Goal: Information Seeking & Learning: Learn about a topic

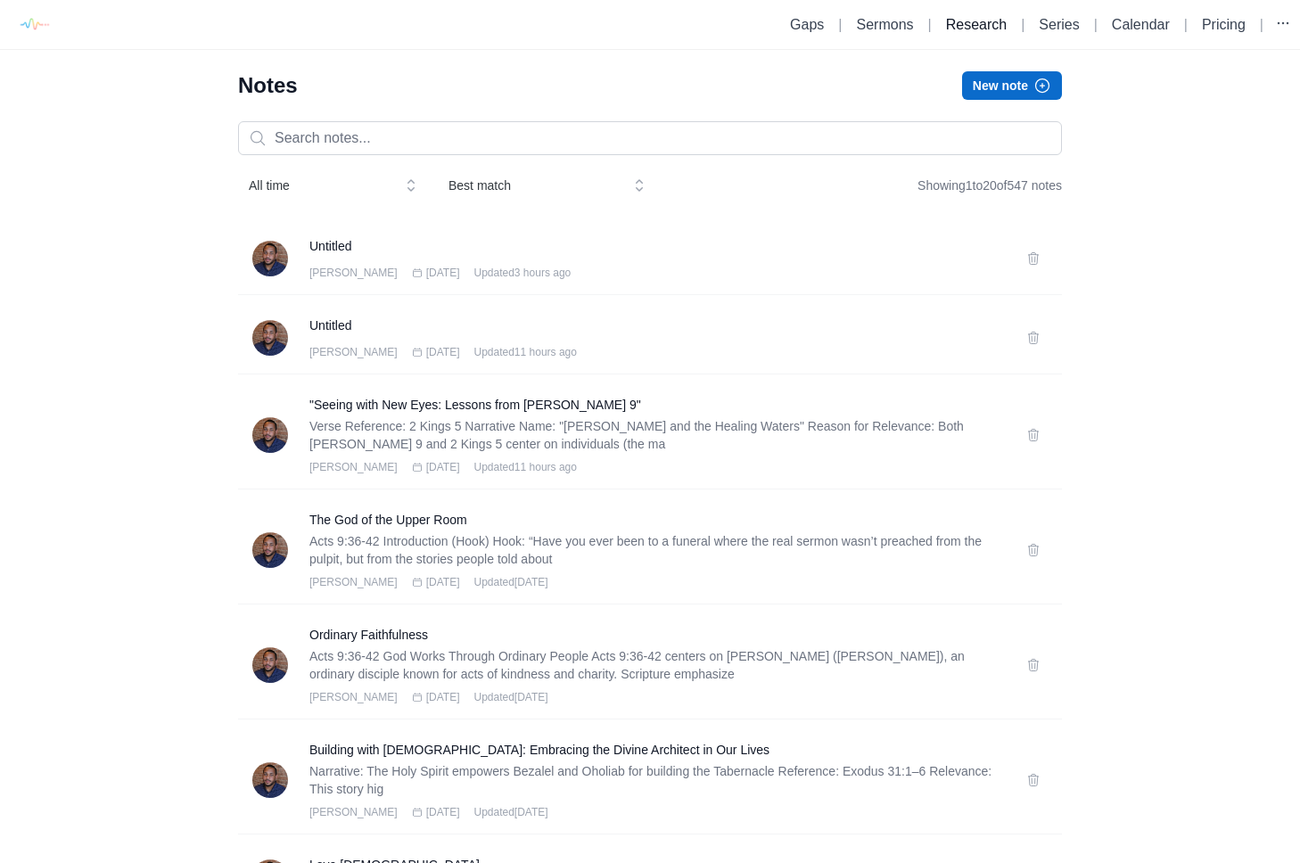
click at [946, 23] on link "Research" at bounding box center [976, 24] width 61 height 15
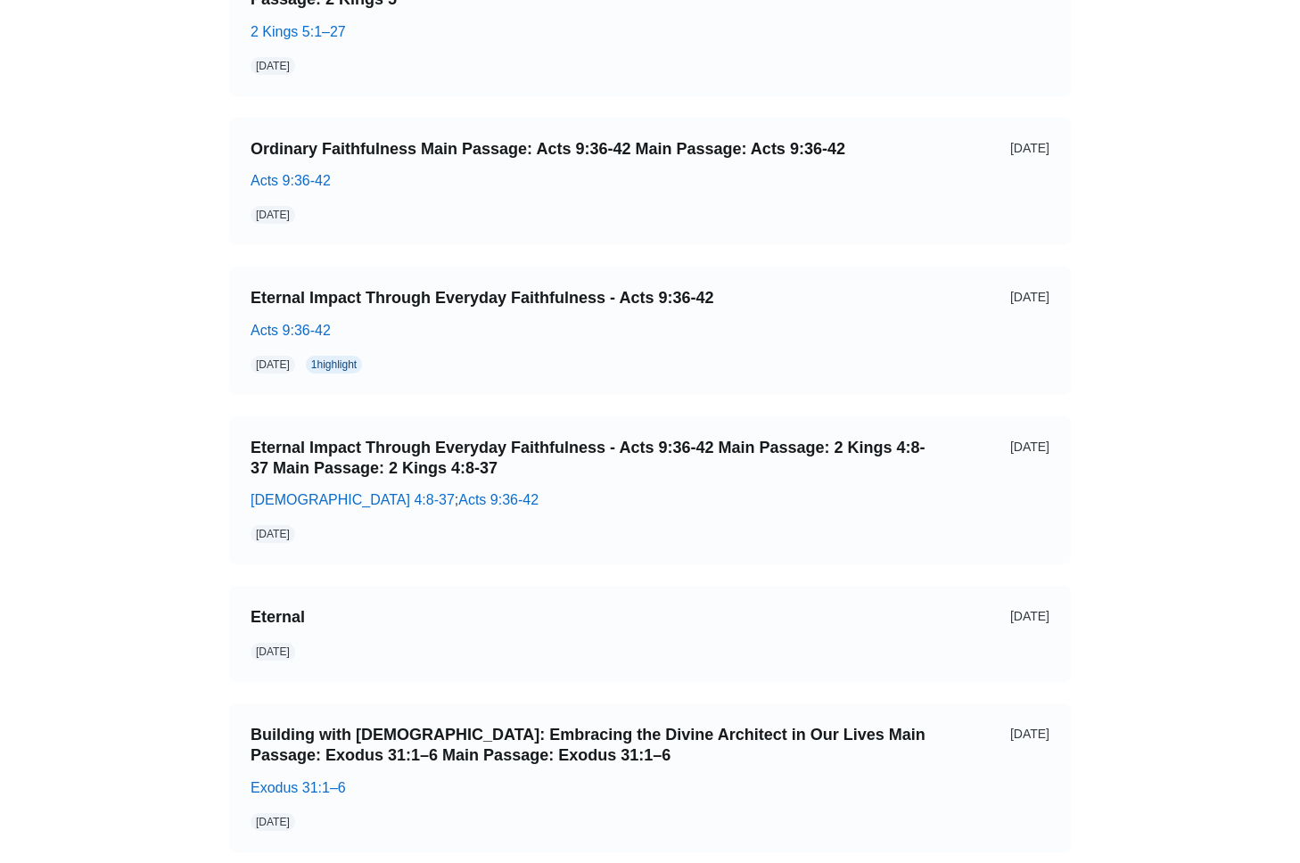
scroll to position [202, 0]
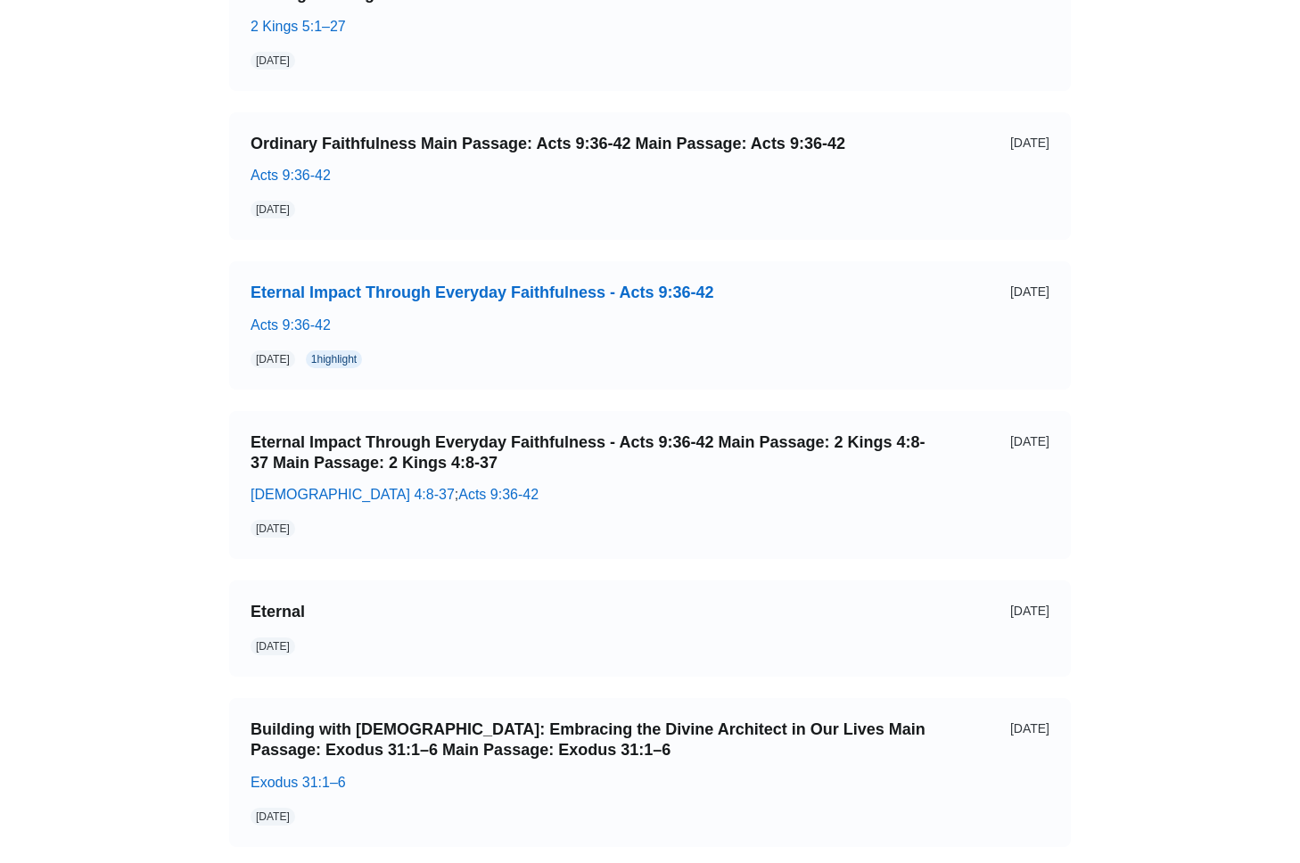
click at [343, 298] on link "Eternal Impact Through Everyday Faithfulness - Acts 9:36-42" at bounding box center [596, 293] width 692 height 21
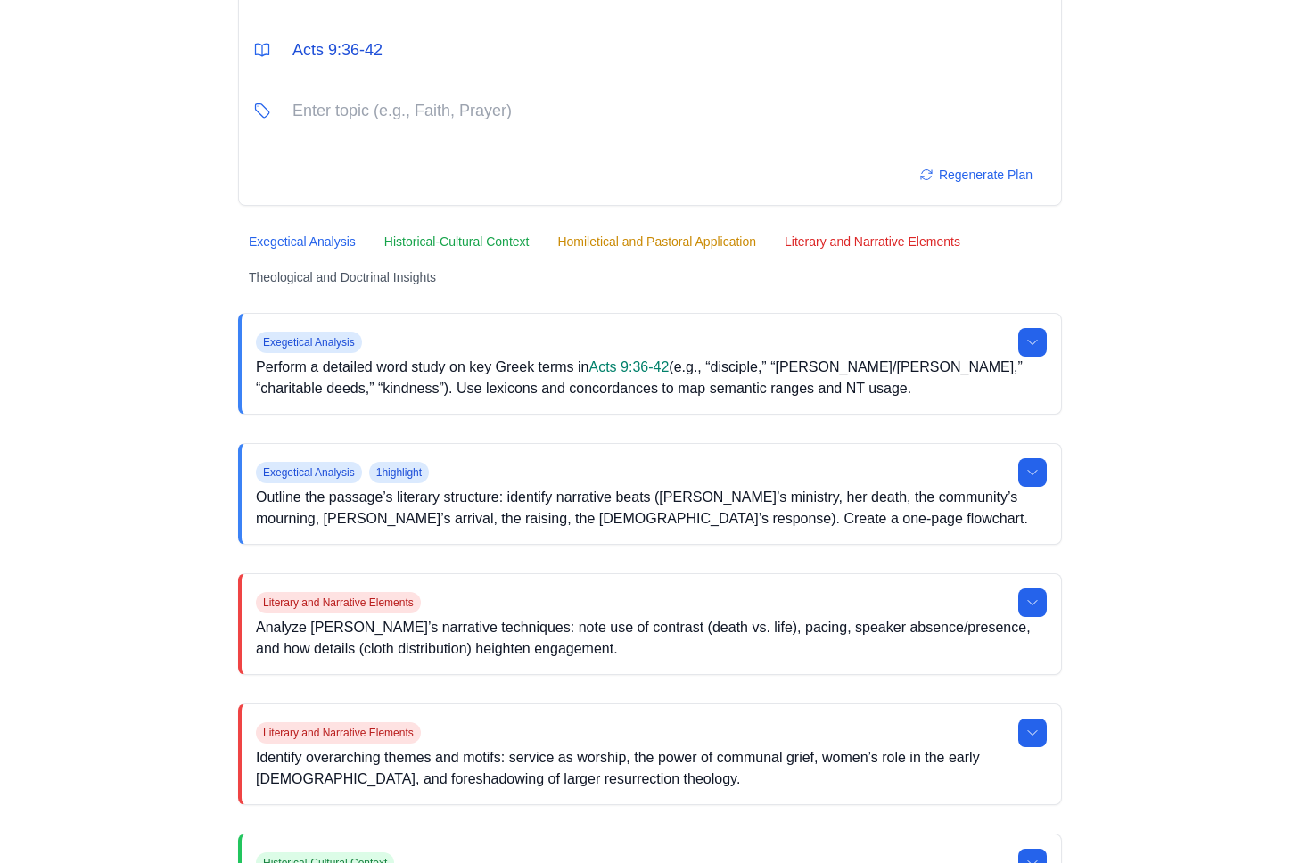
scroll to position [150, 0]
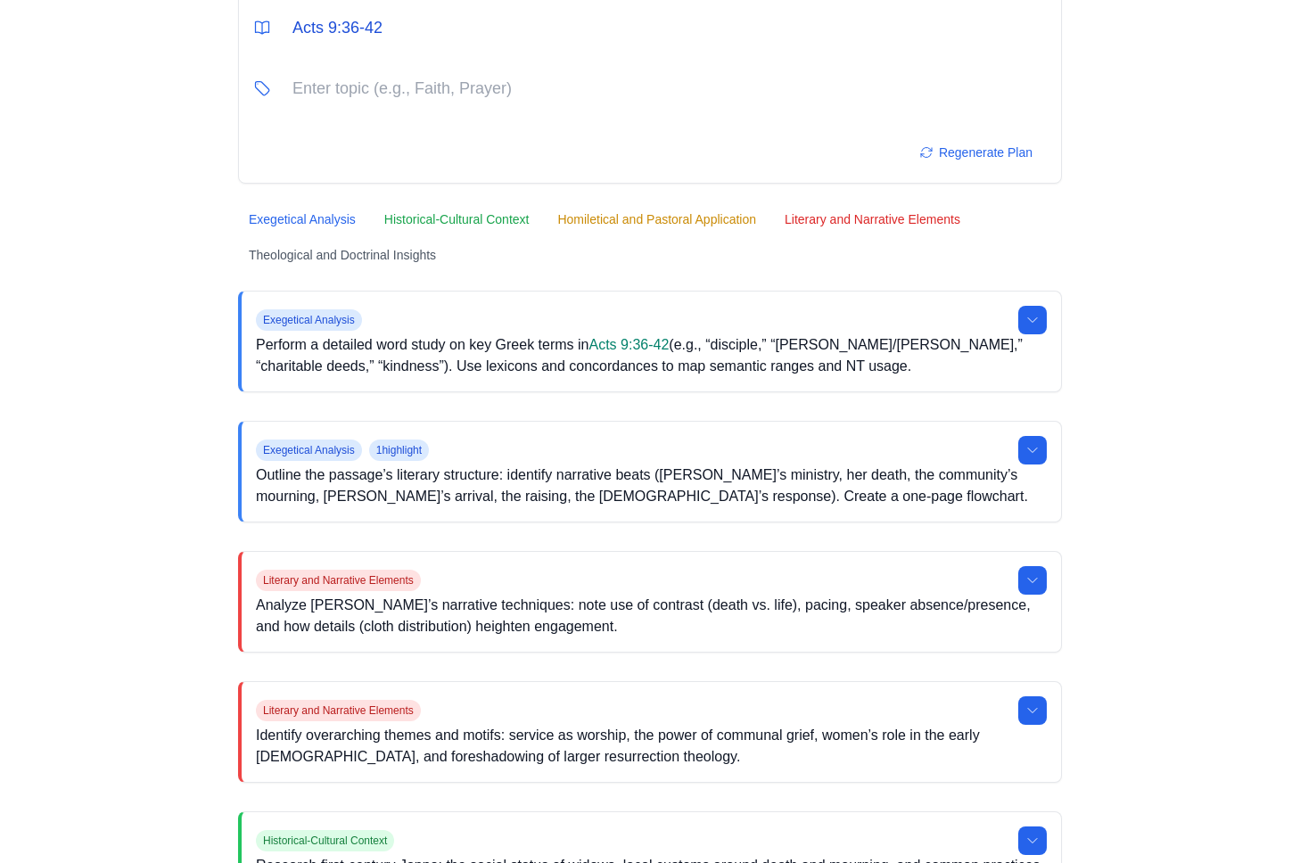
click at [639, 350] on link "Acts 9:36-42" at bounding box center [629, 344] width 80 height 15
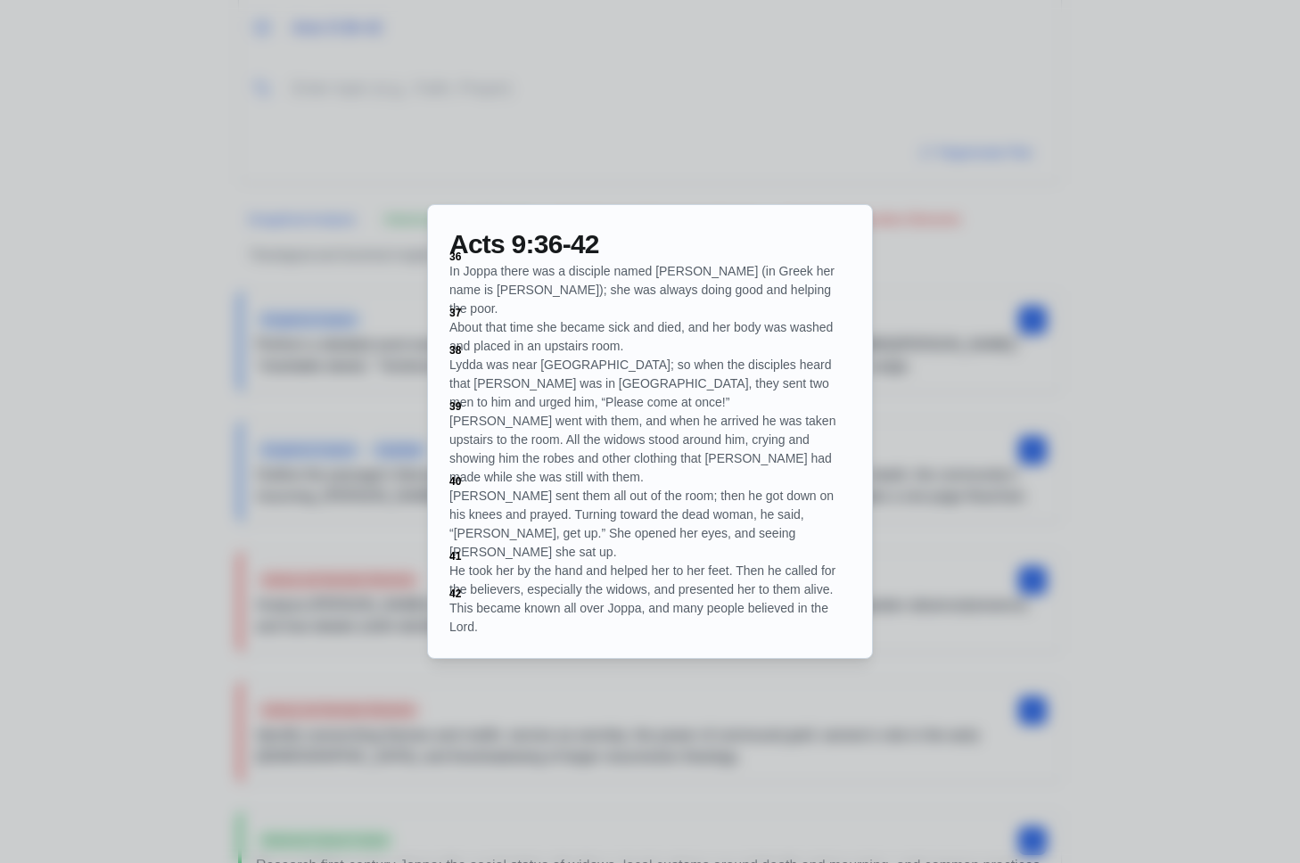
click at [281, 514] on div at bounding box center [650, 431] width 1300 height 863
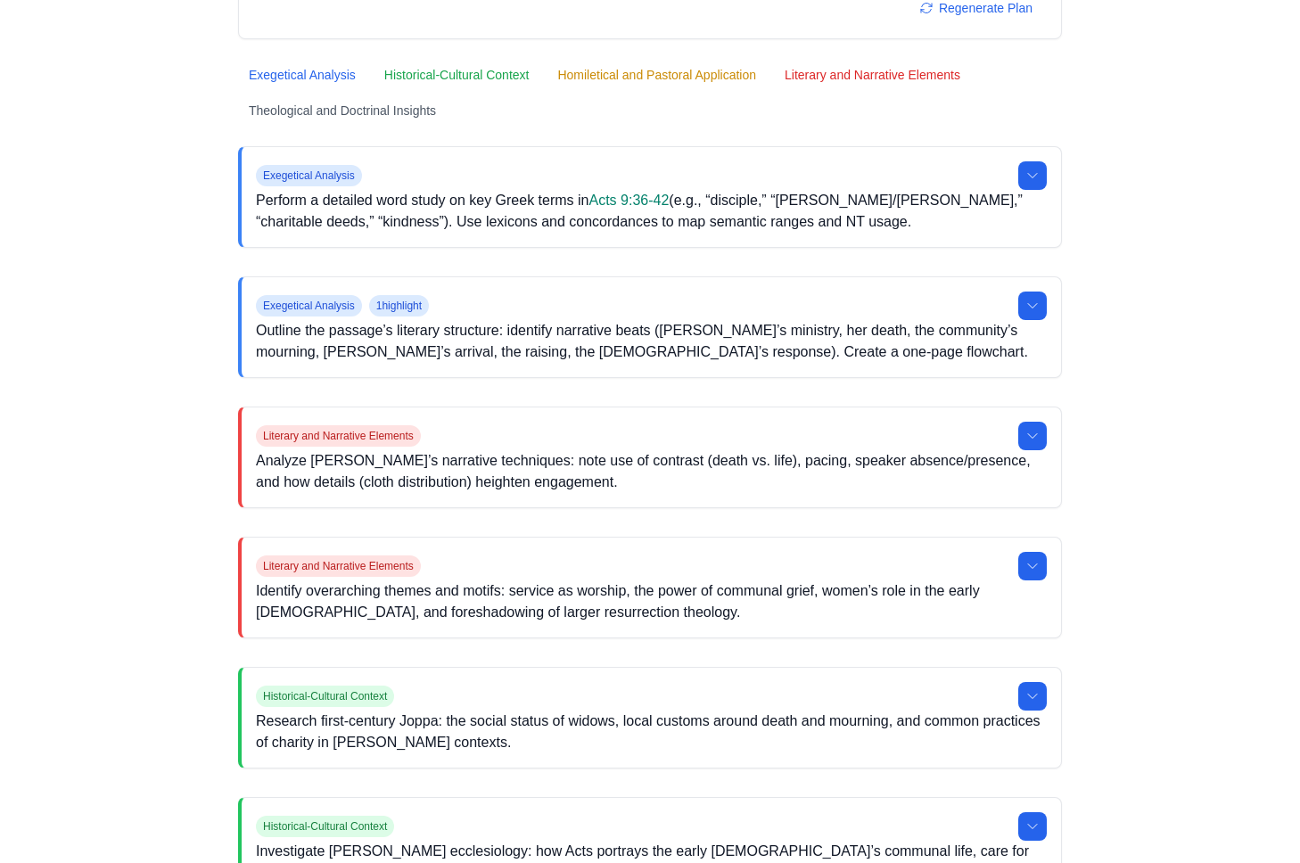
scroll to position [318, 0]
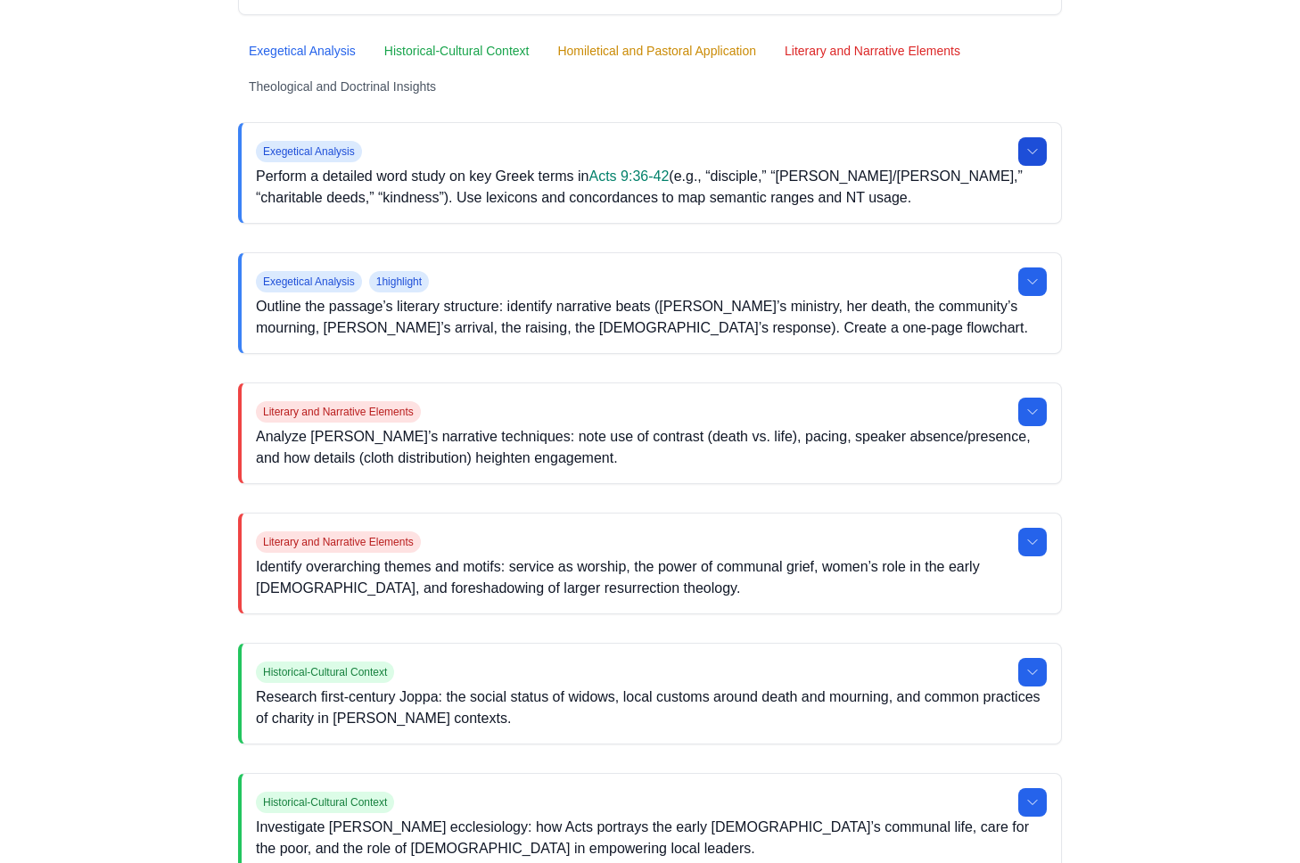
click at [1042, 154] on button at bounding box center [1032, 151] width 29 height 29
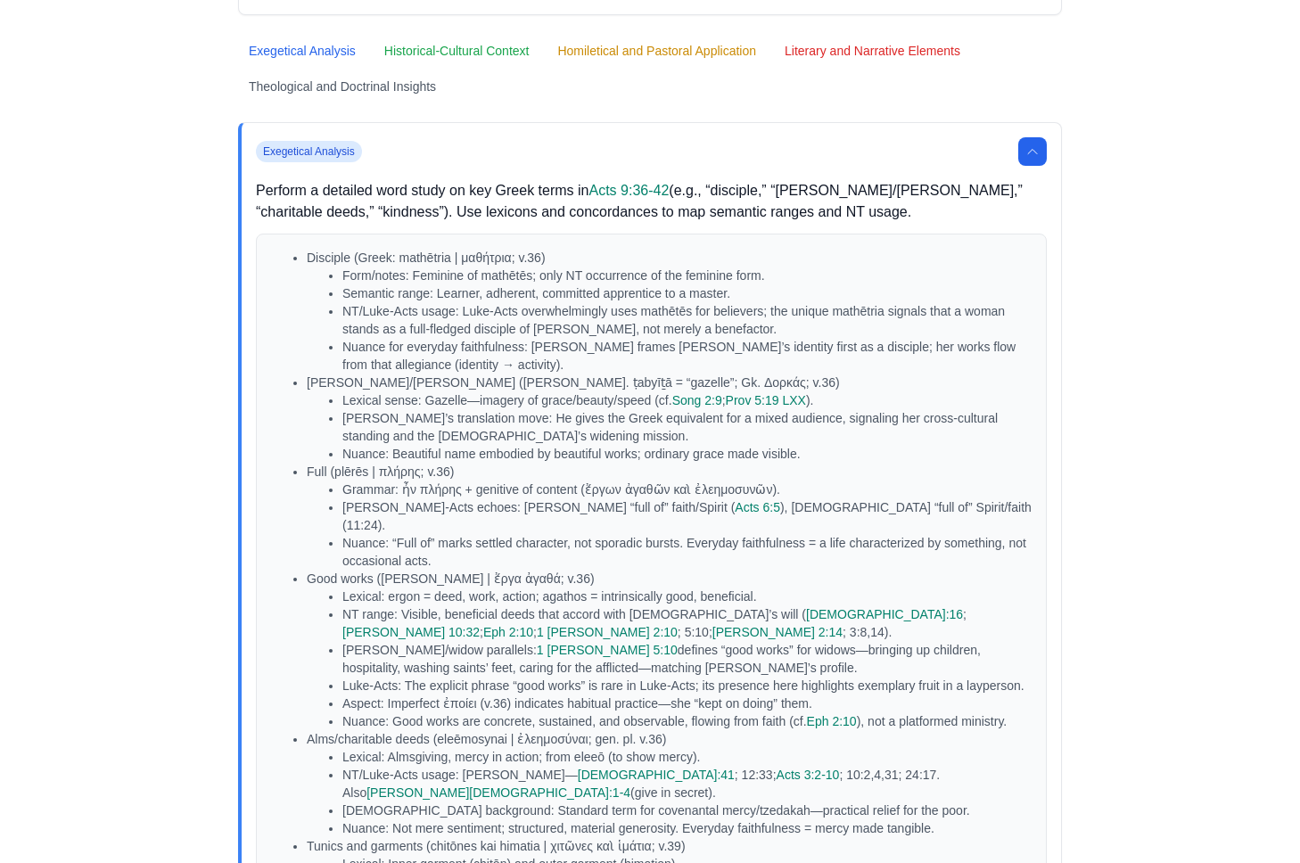
click at [440, 277] on li "Form/notes: Feminine of mathētēs; only NT occurrence of the feminine form." at bounding box center [686, 276] width 689 height 18
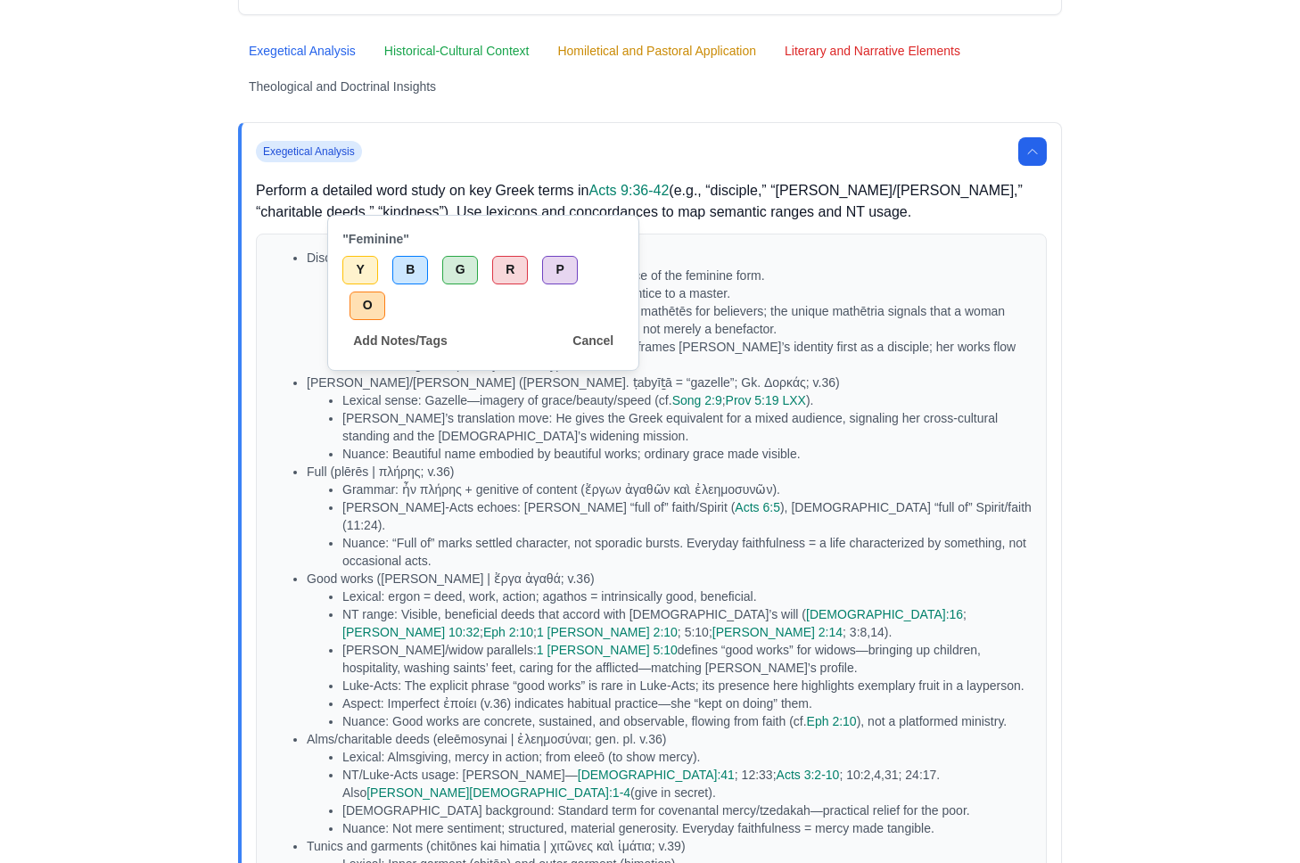
click at [687, 315] on li "NT/Luke-Acts usage: Luke-Acts overwhelmingly uses mathētēs for believers; the u…" at bounding box center [686, 320] width 689 height 36
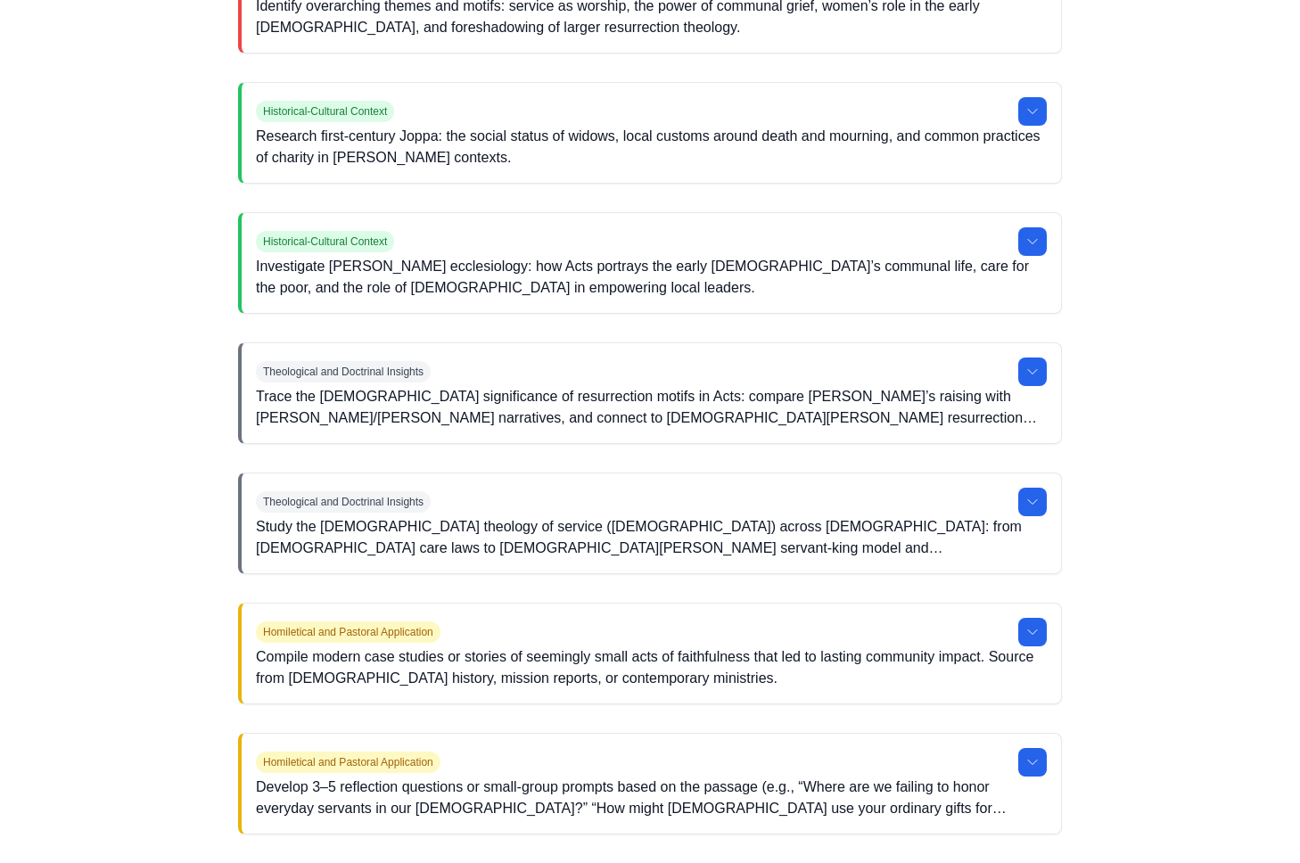
scroll to position [2023, 0]
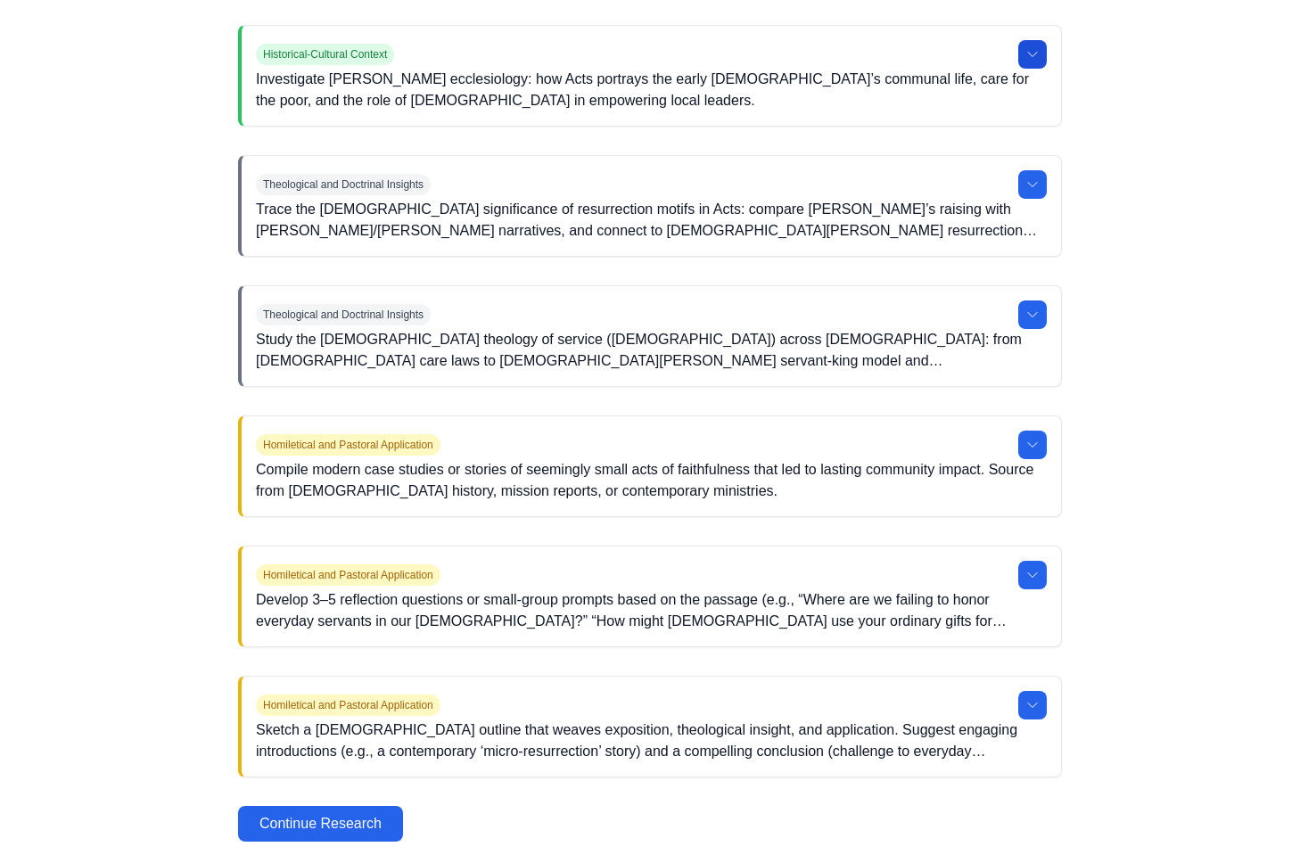
click at [1030, 56] on icon at bounding box center [1032, 54] width 14 height 14
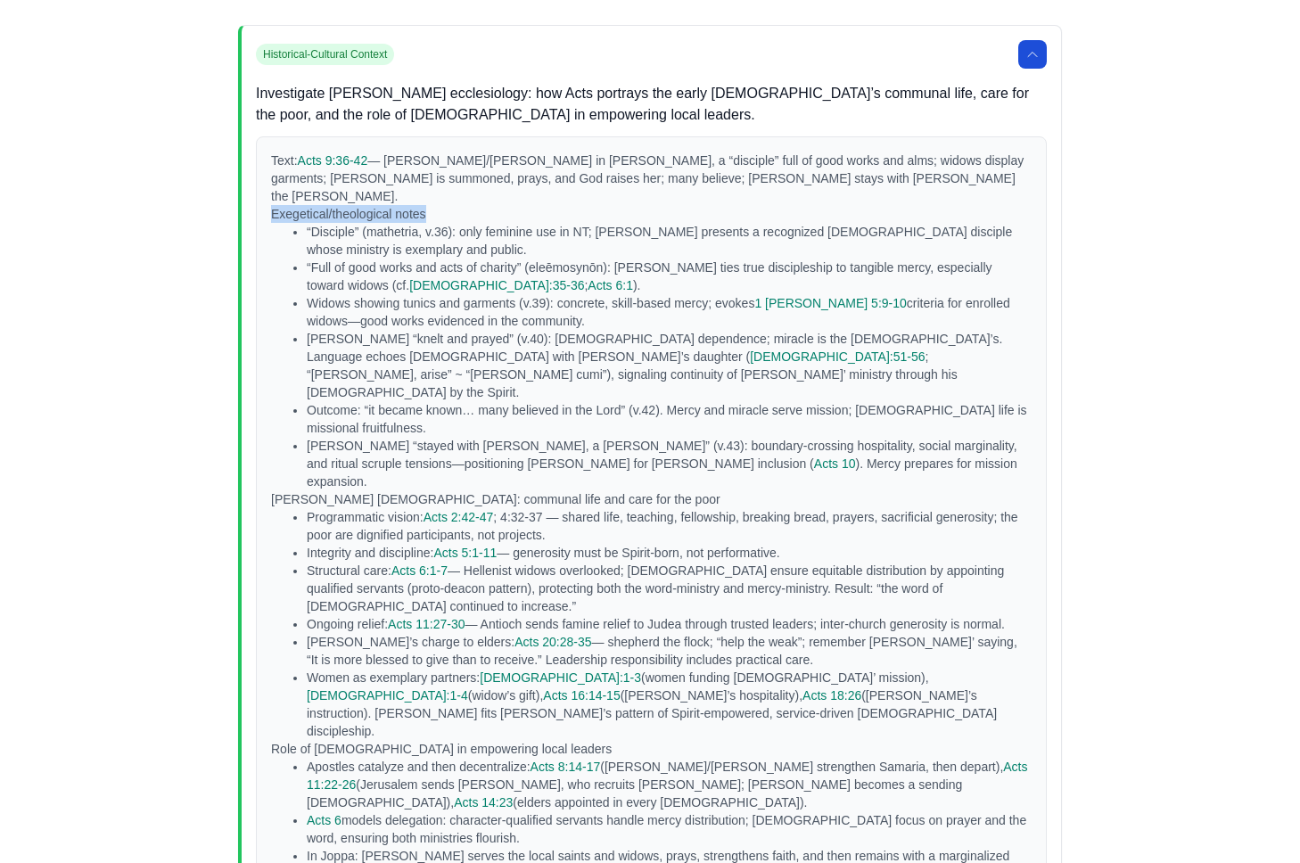
drag, startPoint x: 270, startPoint y: 201, endPoint x: 466, endPoint y: 196, distance: 196.2
click at [466, 205] on p "Exegetical/theological notes" at bounding box center [651, 214] width 760 height 18
click at [645, 236] on li "“Disciple” (mathetria, v.36): only feminine use in NT; [PERSON_NAME] presents a…" at bounding box center [669, 241] width 725 height 36
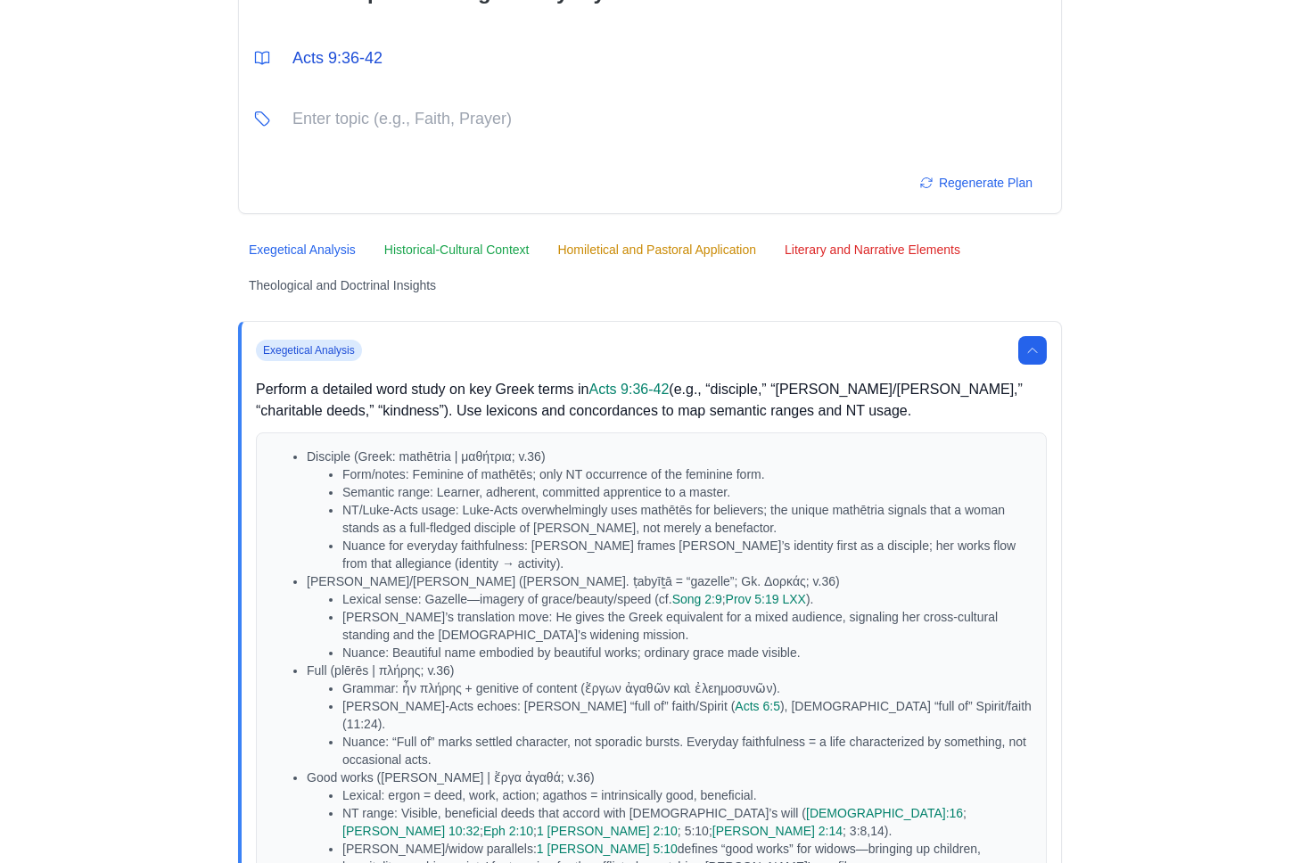
scroll to position [0, 0]
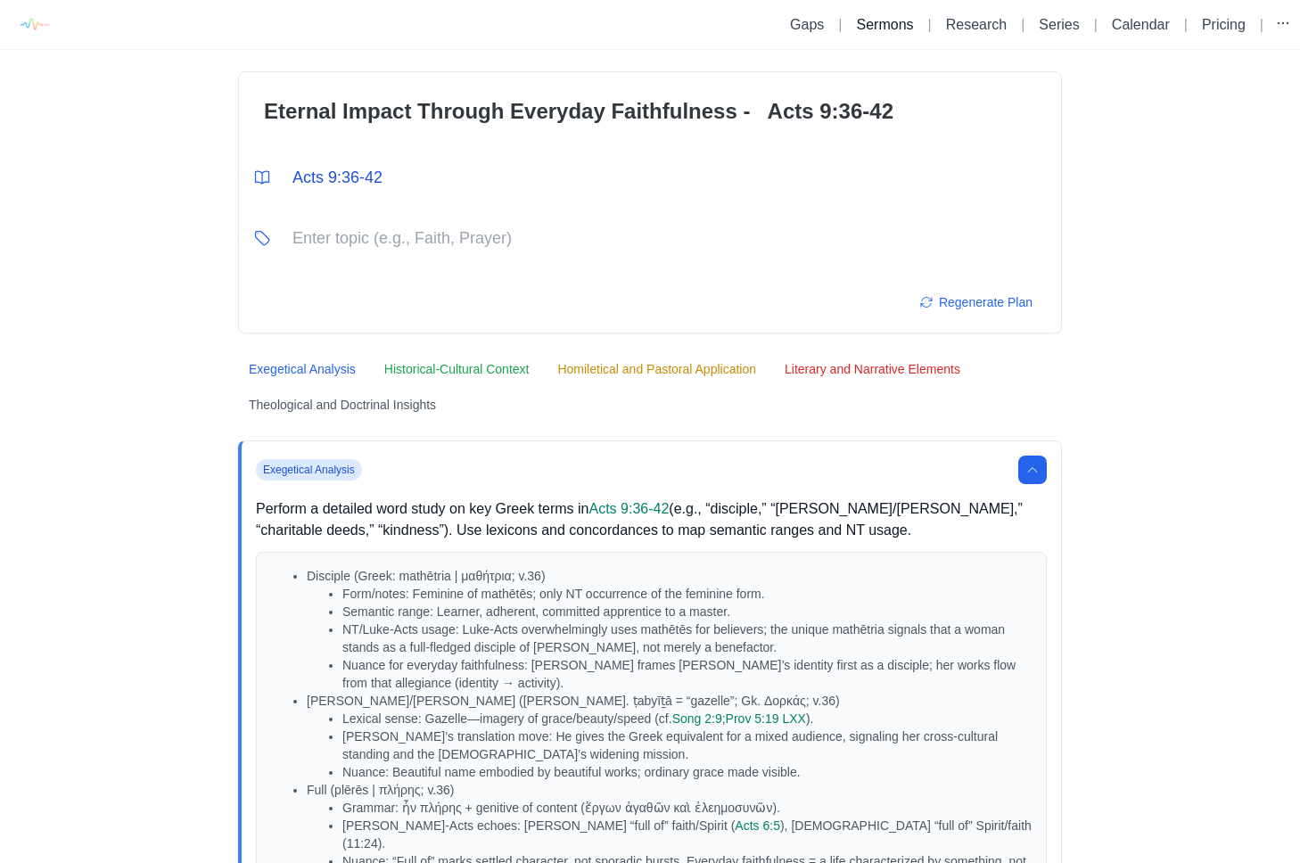
click at [882, 32] on link "Sermons" at bounding box center [885, 24] width 57 height 15
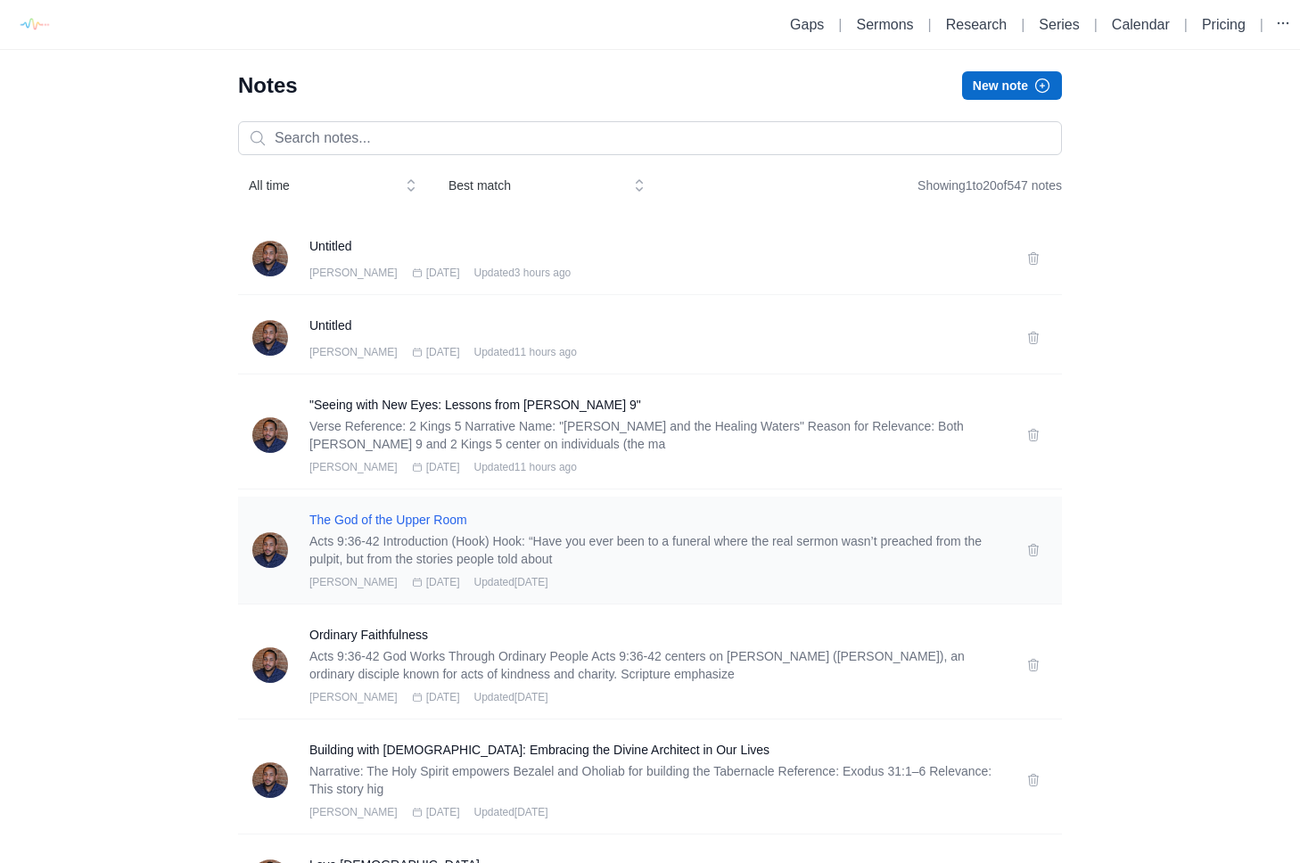
click at [398, 522] on h3 "The God of the Upper Room" at bounding box center [656, 520] width 695 height 18
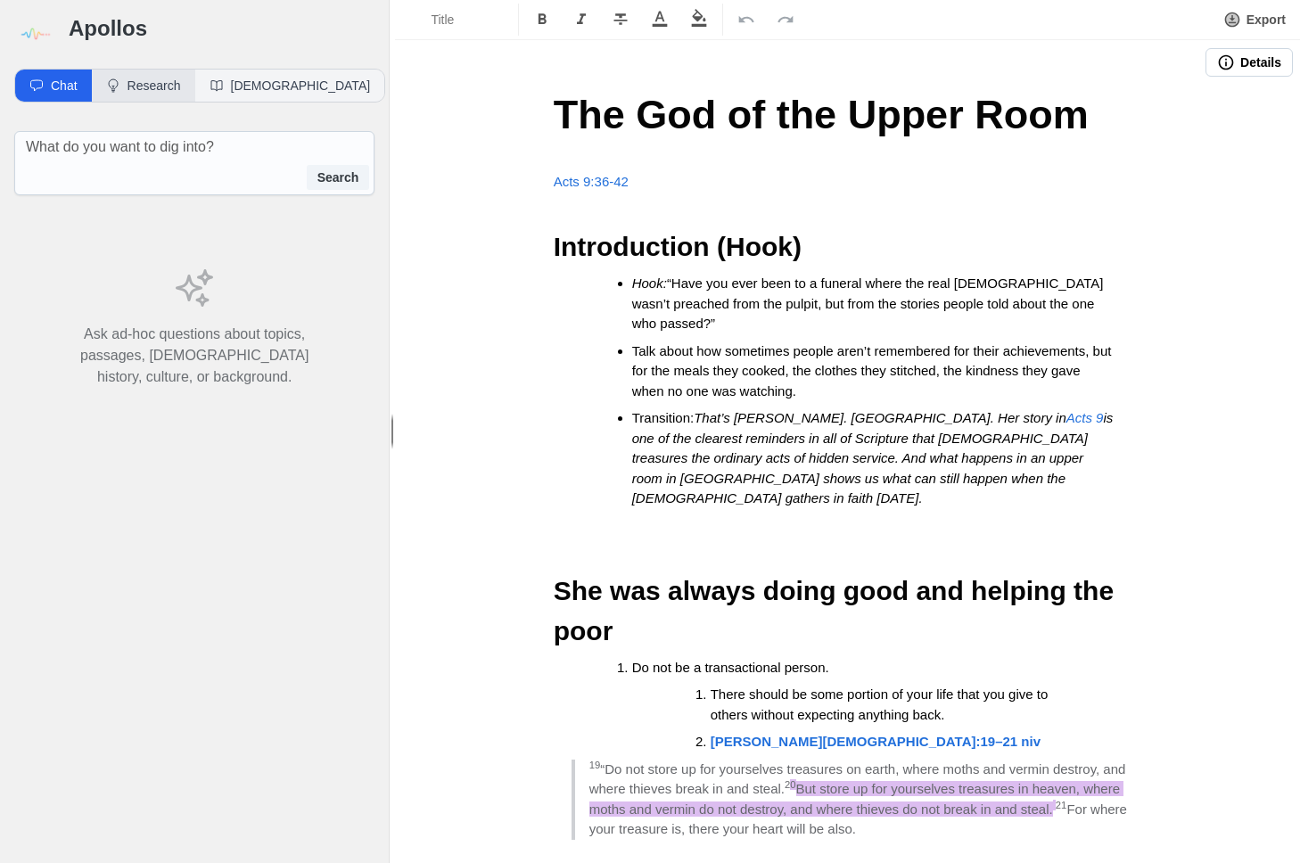
click at [141, 89] on button "Research" at bounding box center [143, 86] width 103 height 32
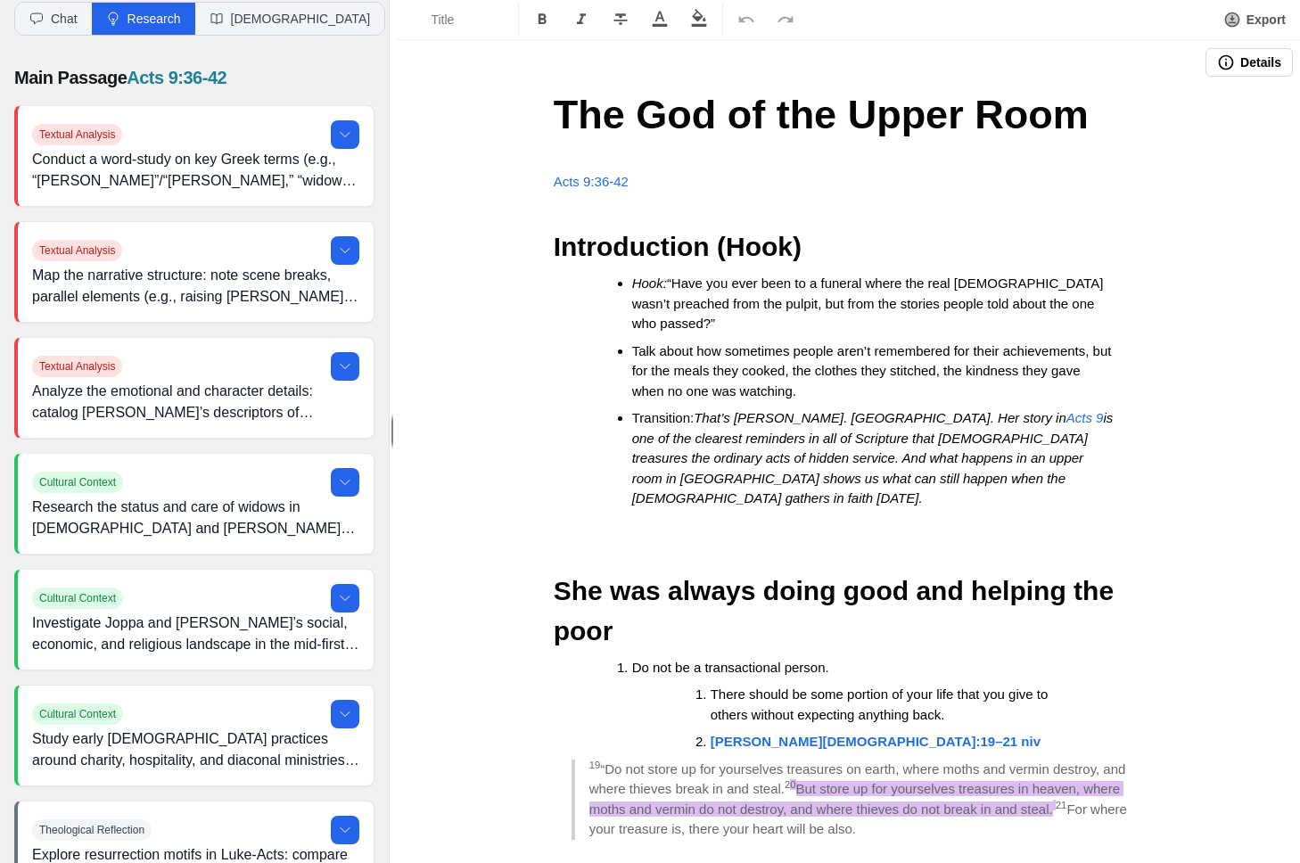
scroll to position [75, 0]
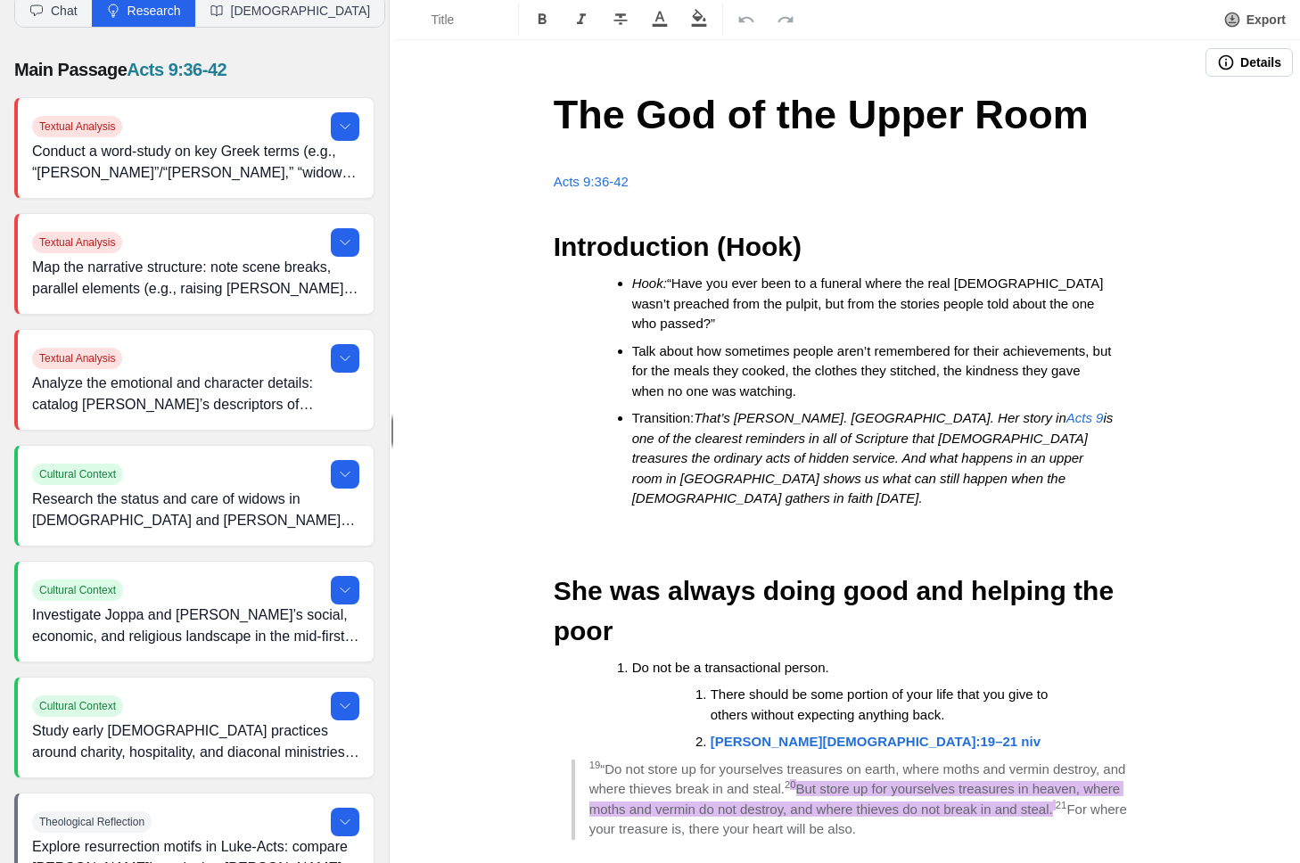
click at [849, 417] on em "That’s [PERSON_NAME]. [GEOGRAPHIC_DATA]. Her story in" at bounding box center [879, 417] width 373 height 15
click at [854, 394] on li "Talk about how sometimes people aren’t remembered for their achievements, but f…" at bounding box center [872, 371] width 481 height 61
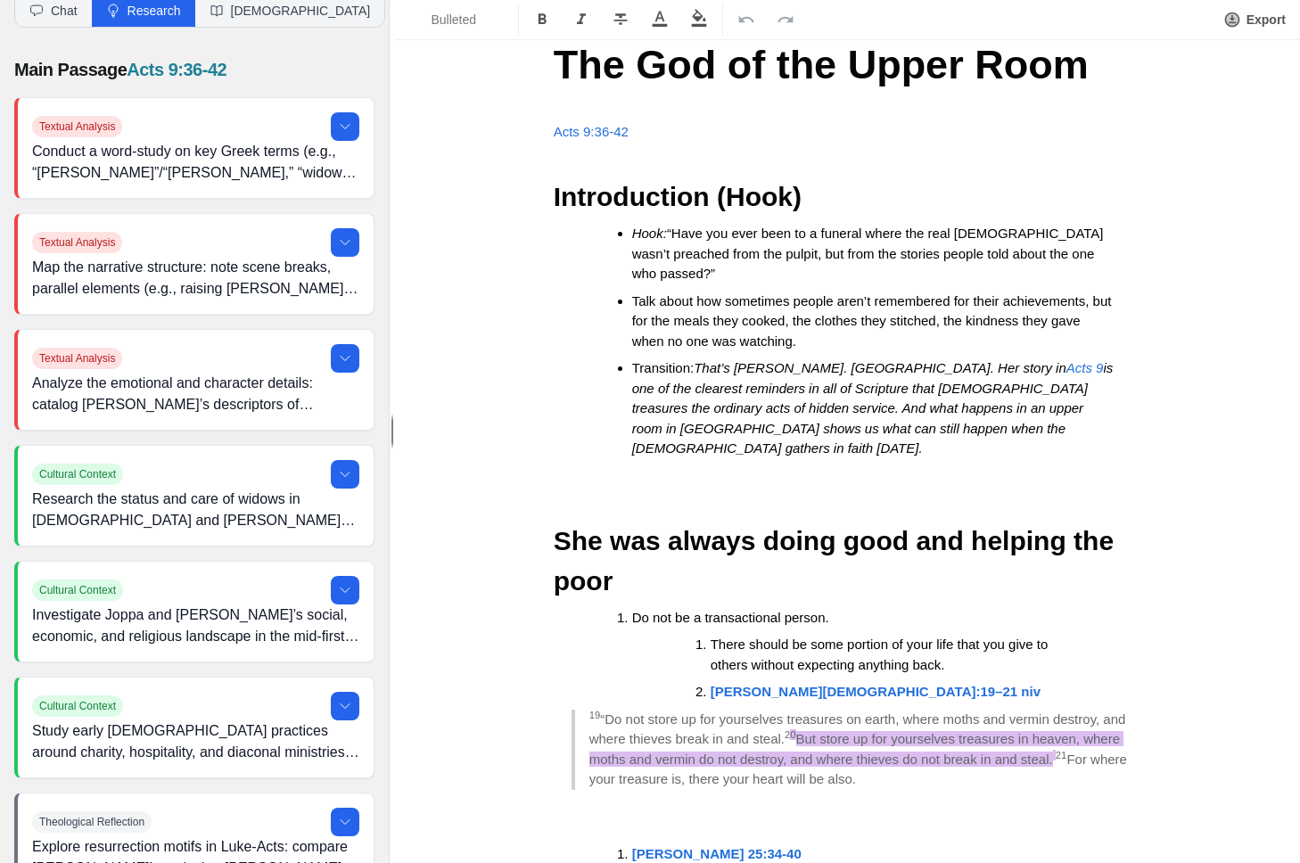
scroll to position [53, 0]
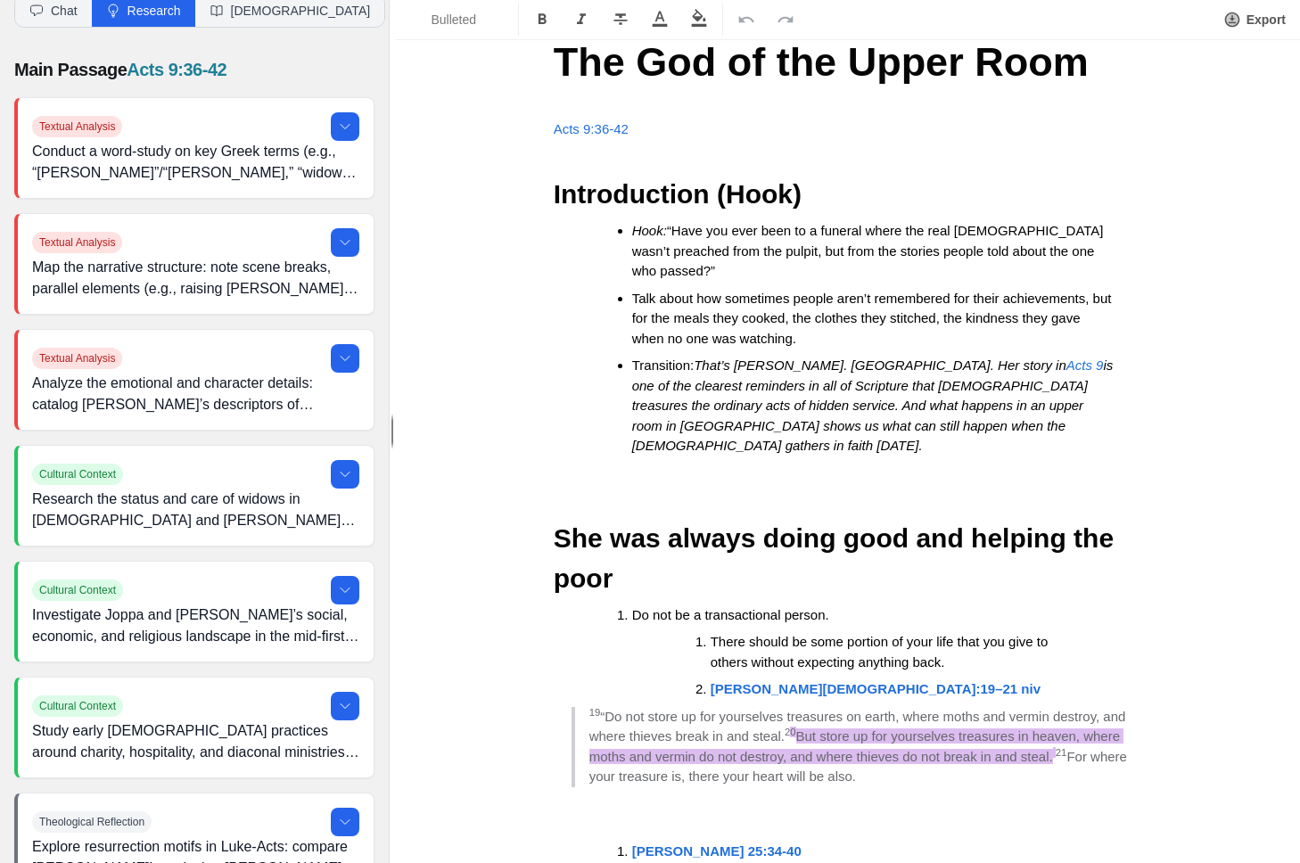
click at [606, 193] on strong "Introduction (Hook)" at bounding box center [678, 193] width 248 height 29
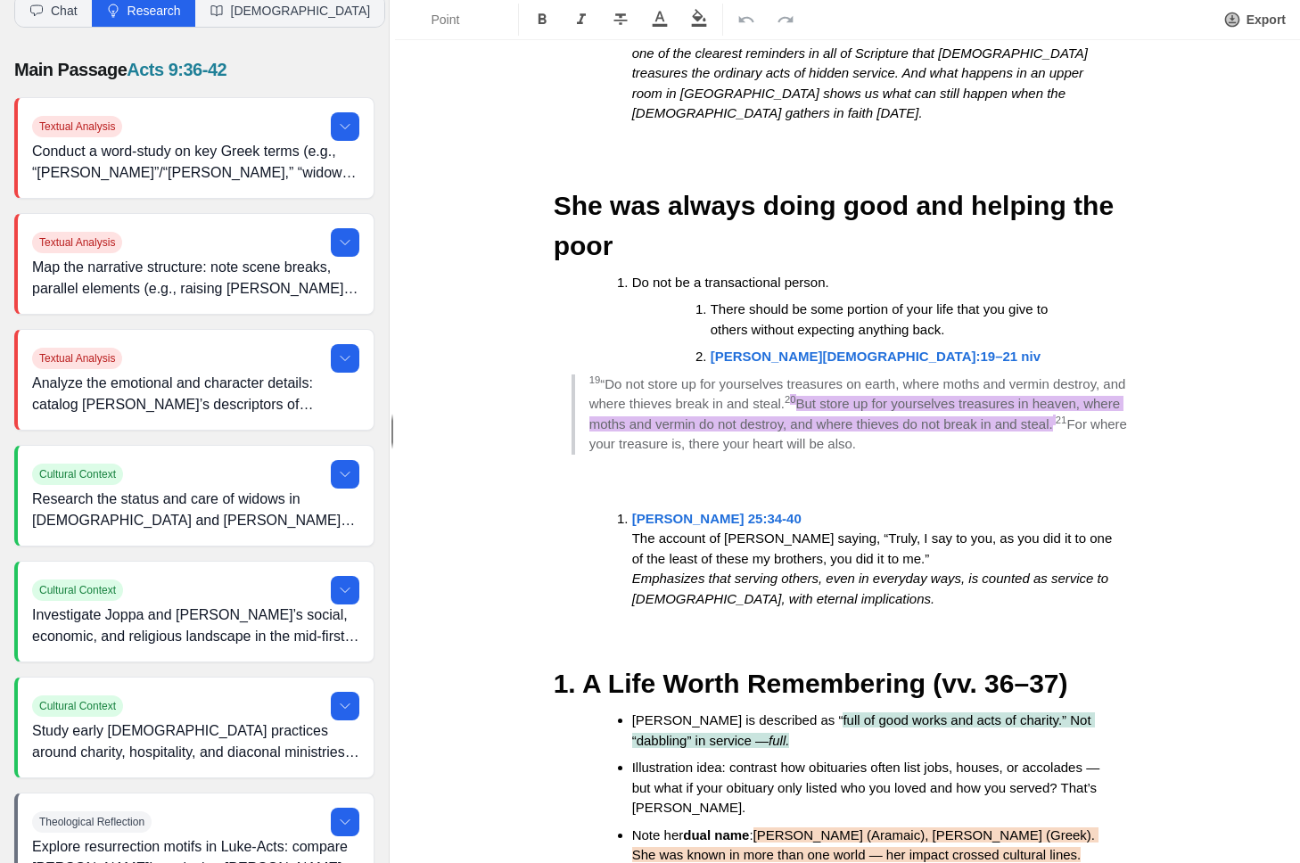
scroll to position [431, 0]
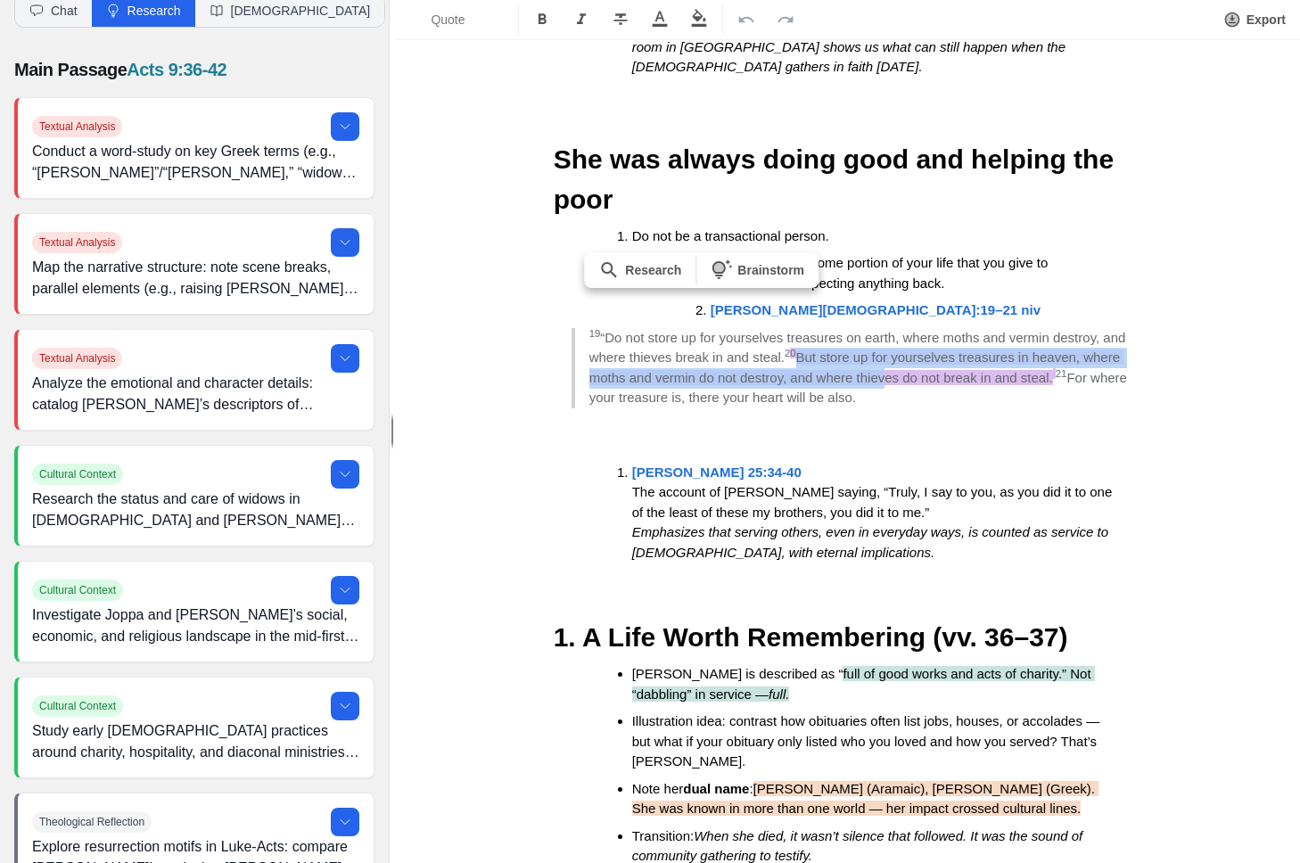
drag, startPoint x: 829, startPoint y: 337, endPoint x: 937, endPoint y: 360, distance: 110.3
click at [937, 360] on blockquote "19 “Do not store up for yourselves treasures on earth, where moths and vermin d…" at bounding box center [856, 368] width 570 height 80
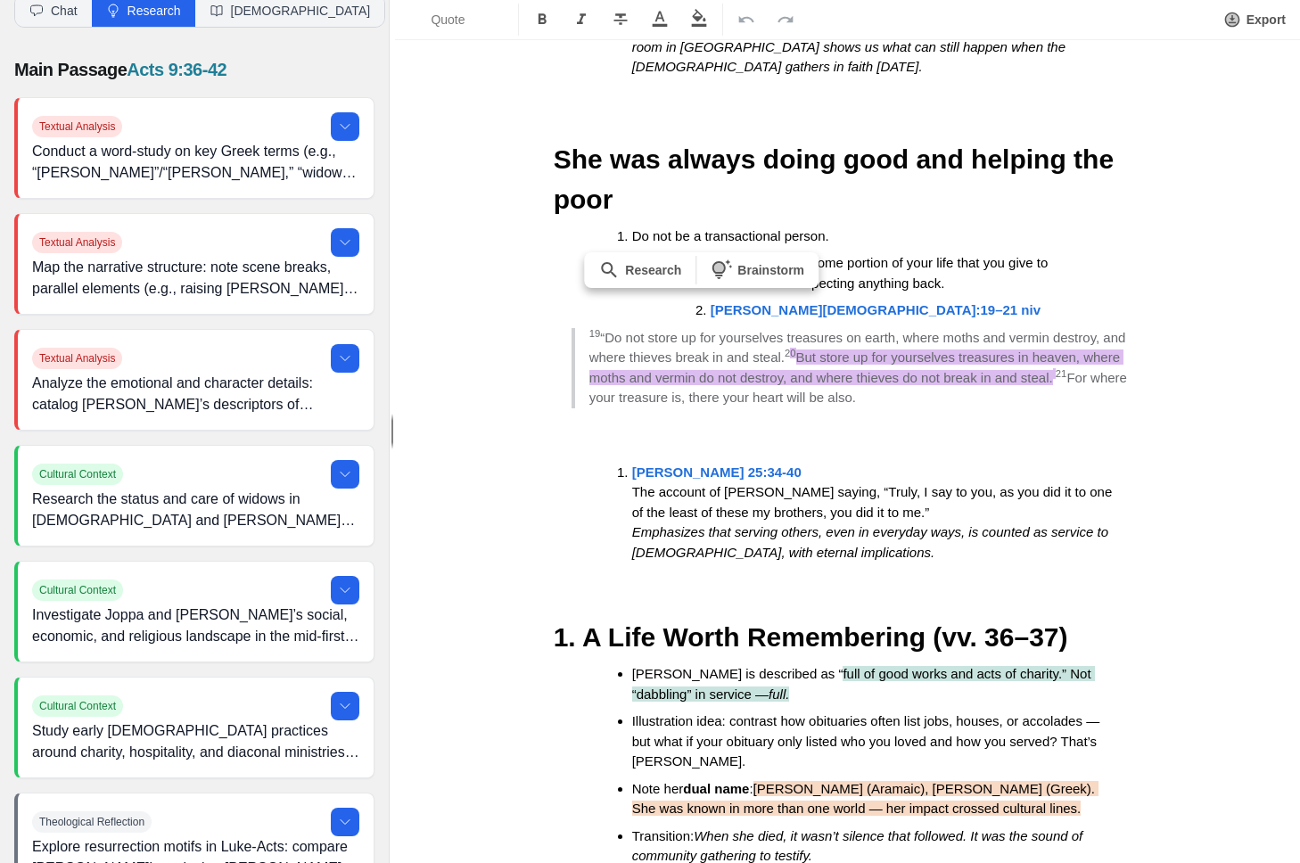
click at [905, 435] on p at bounding box center [848, 445] width 588 height 21
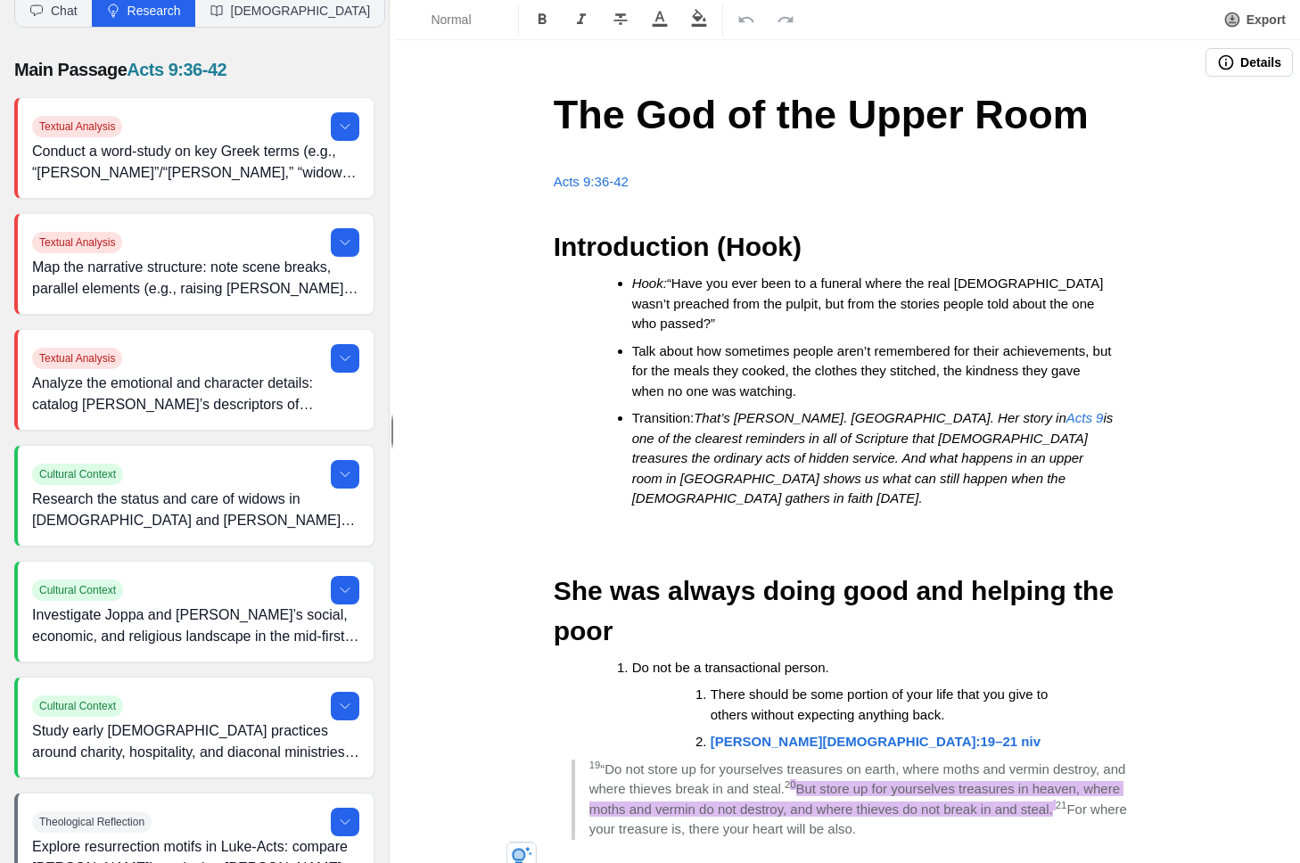
scroll to position [0, 0]
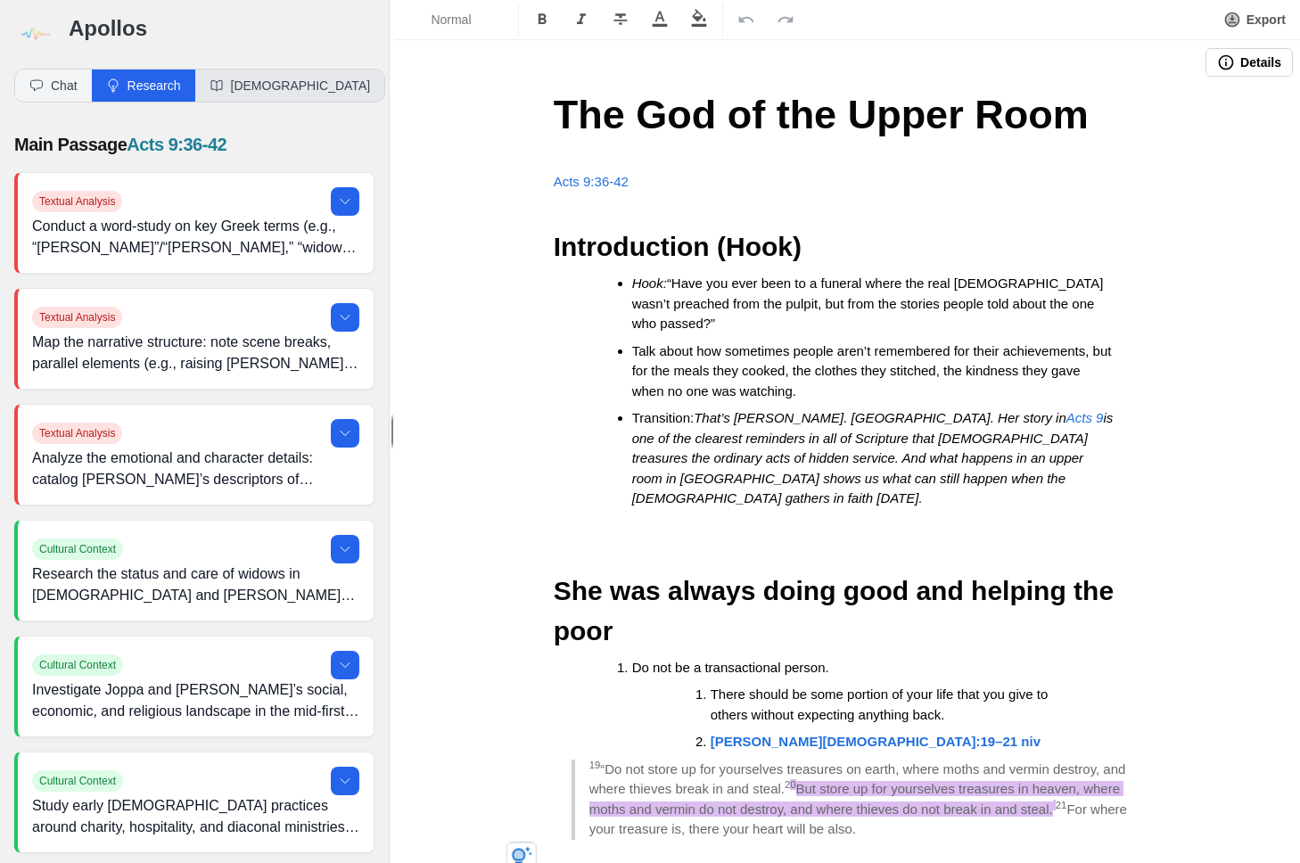
click at [234, 97] on button "[DEMOGRAPHIC_DATA]" at bounding box center [290, 86] width 190 height 32
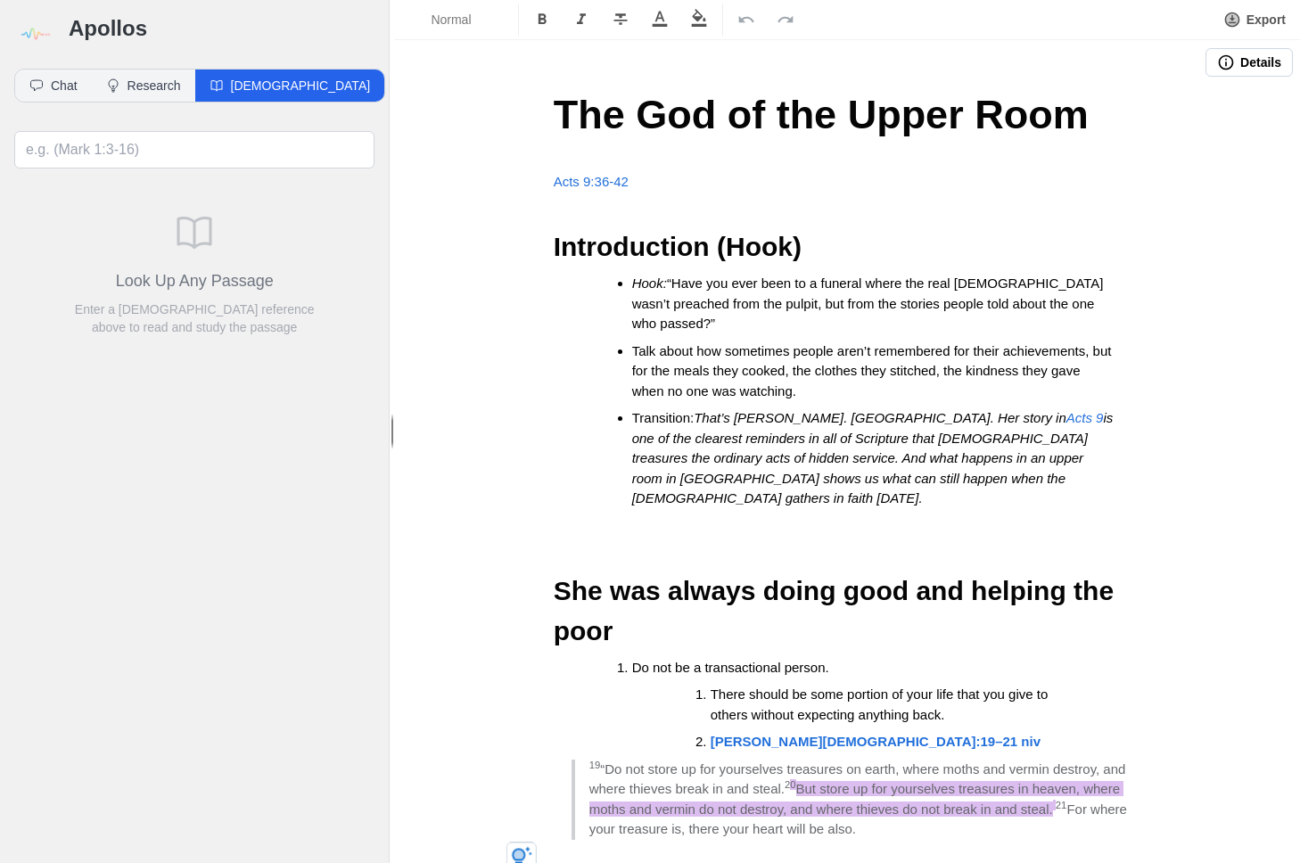
click at [587, 184] on span "Acts 9:36-42" at bounding box center [591, 181] width 75 height 15
click at [622, 98] on button "Read" at bounding box center [646, 93] width 133 height 32
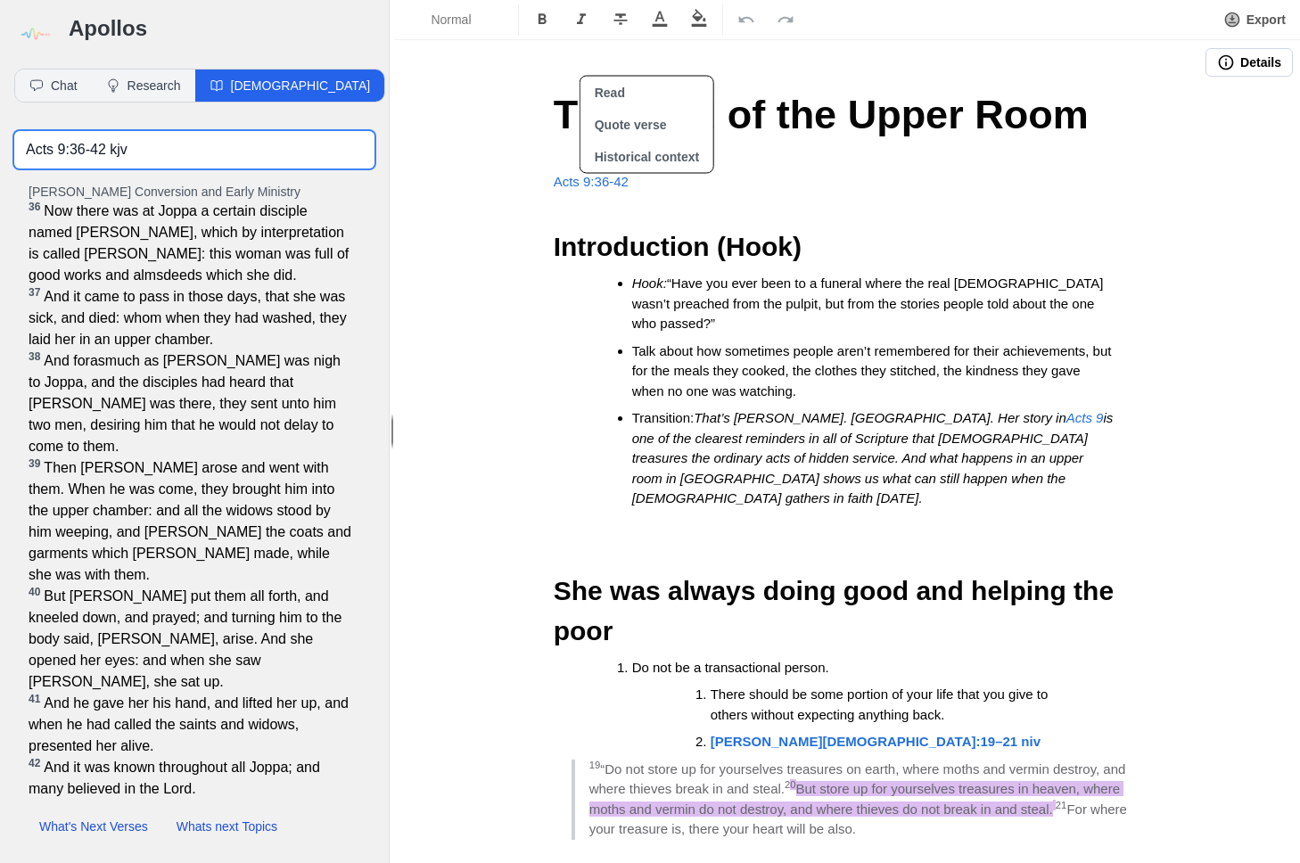
click at [150, 152] on input "Acts 9:36-42 kjv" at bounding box center [194, 149] width 360 height 37
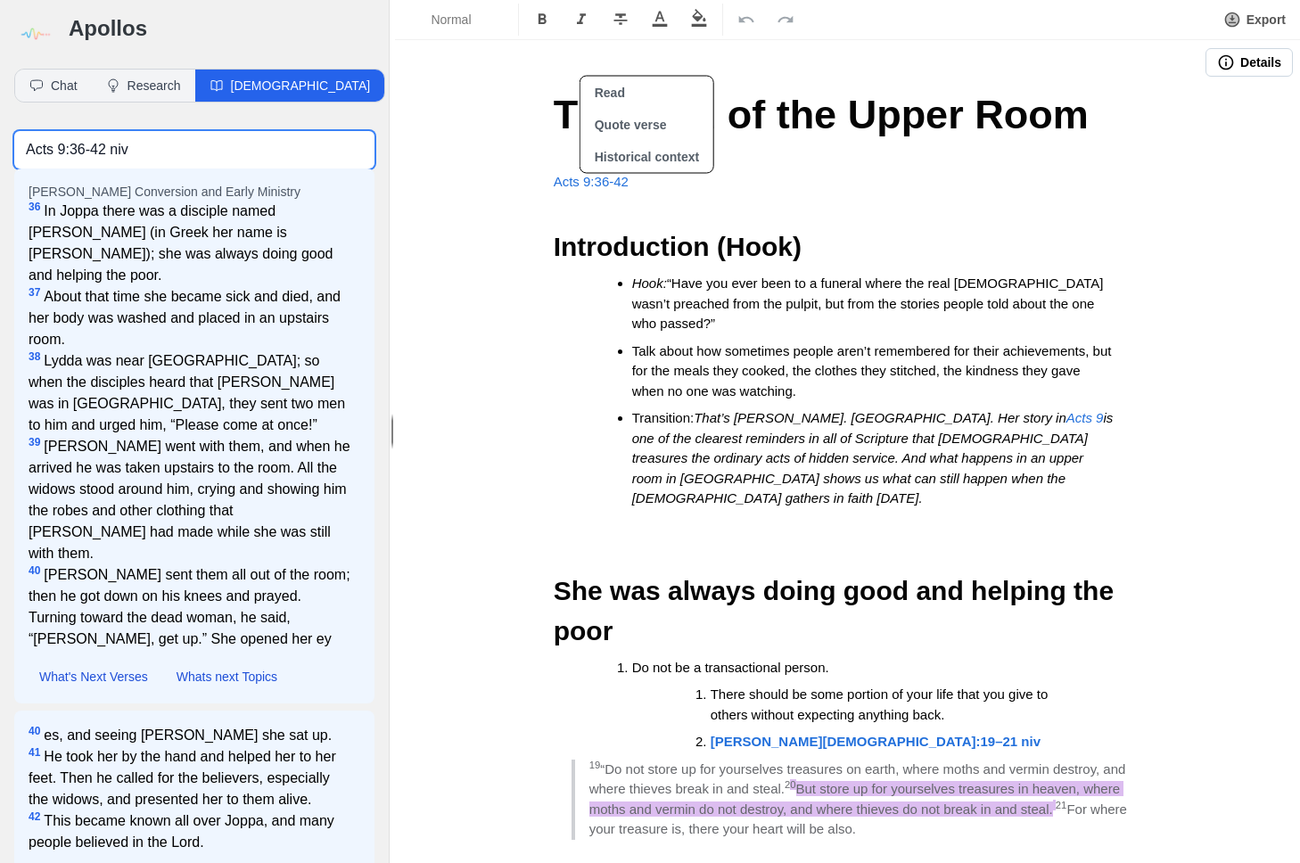
click at [200, 152] on input "Acts 9:36-42 niv" at bounding box center [194, 149] width 360 height 37
type input "Acts 9:36-42 niv"
click at [314, 88] on div "Chat Research [DEMOGRAPHIC_DATA]" at bounding box center [194, 85] width 389 height 62
click at [50, 36] on img at bounding box center [34, 34] width 40 height 40
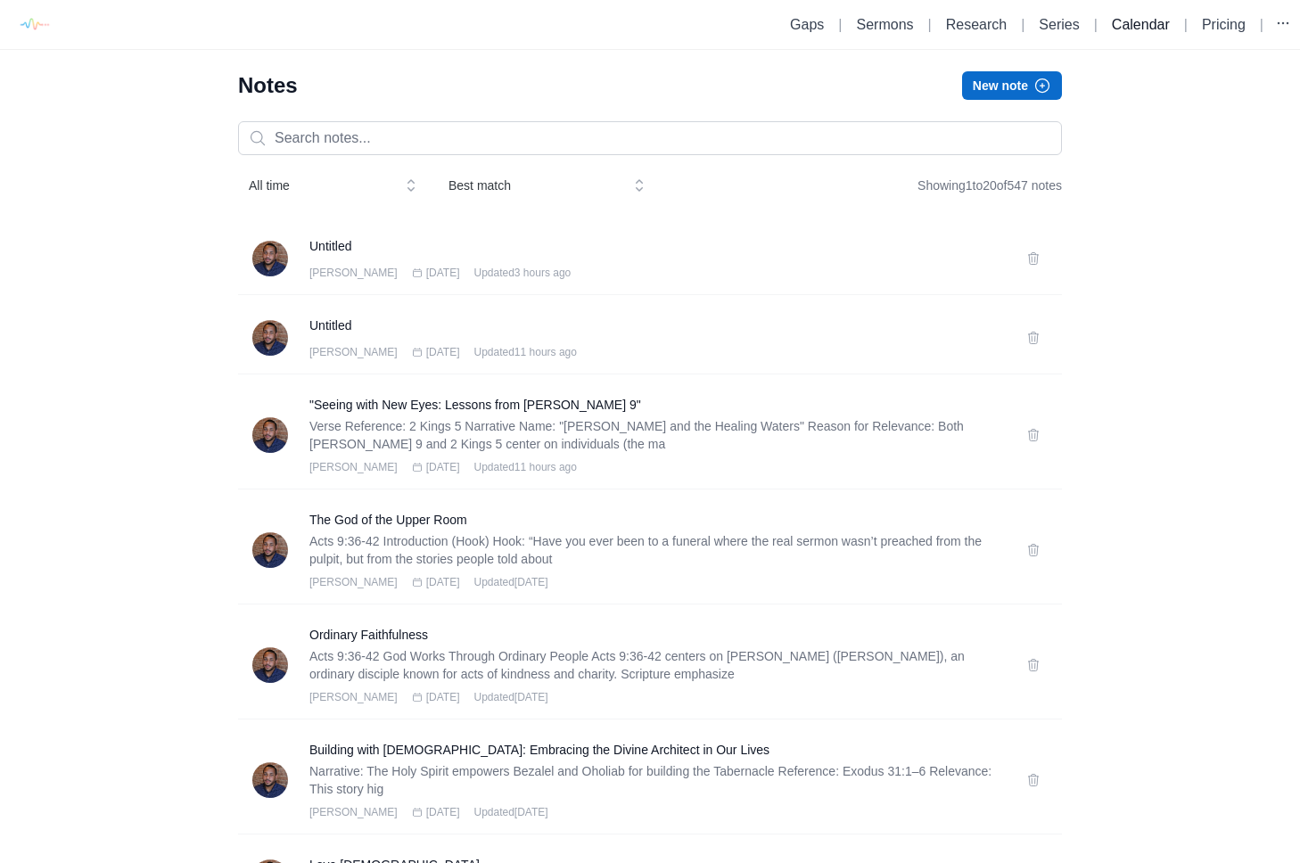
click at [1115, 29] on link "Calendar" at bounding box center [1141, 24] width 58 height 15
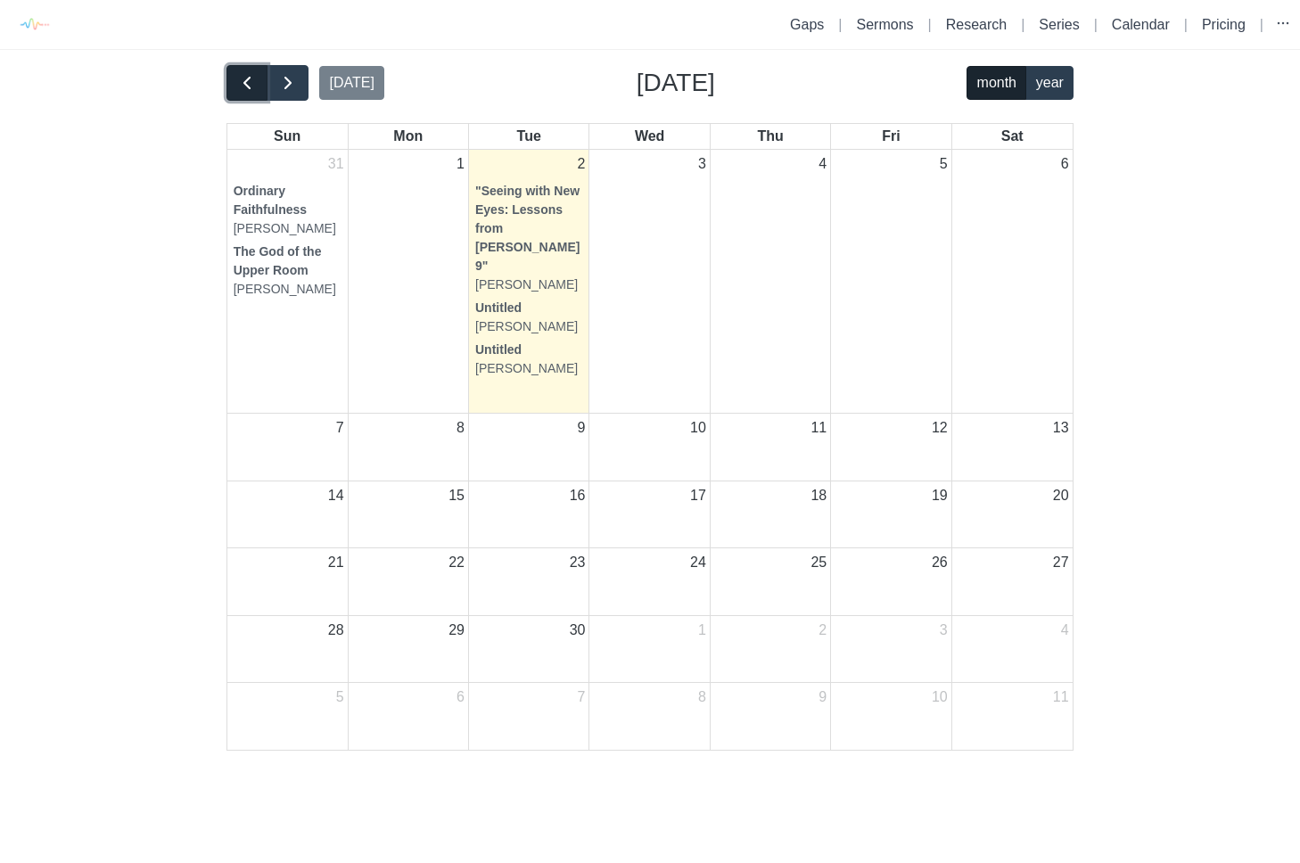
click at [243, 89] on span "button" at bounding box center [246, 82] width 21 height 21
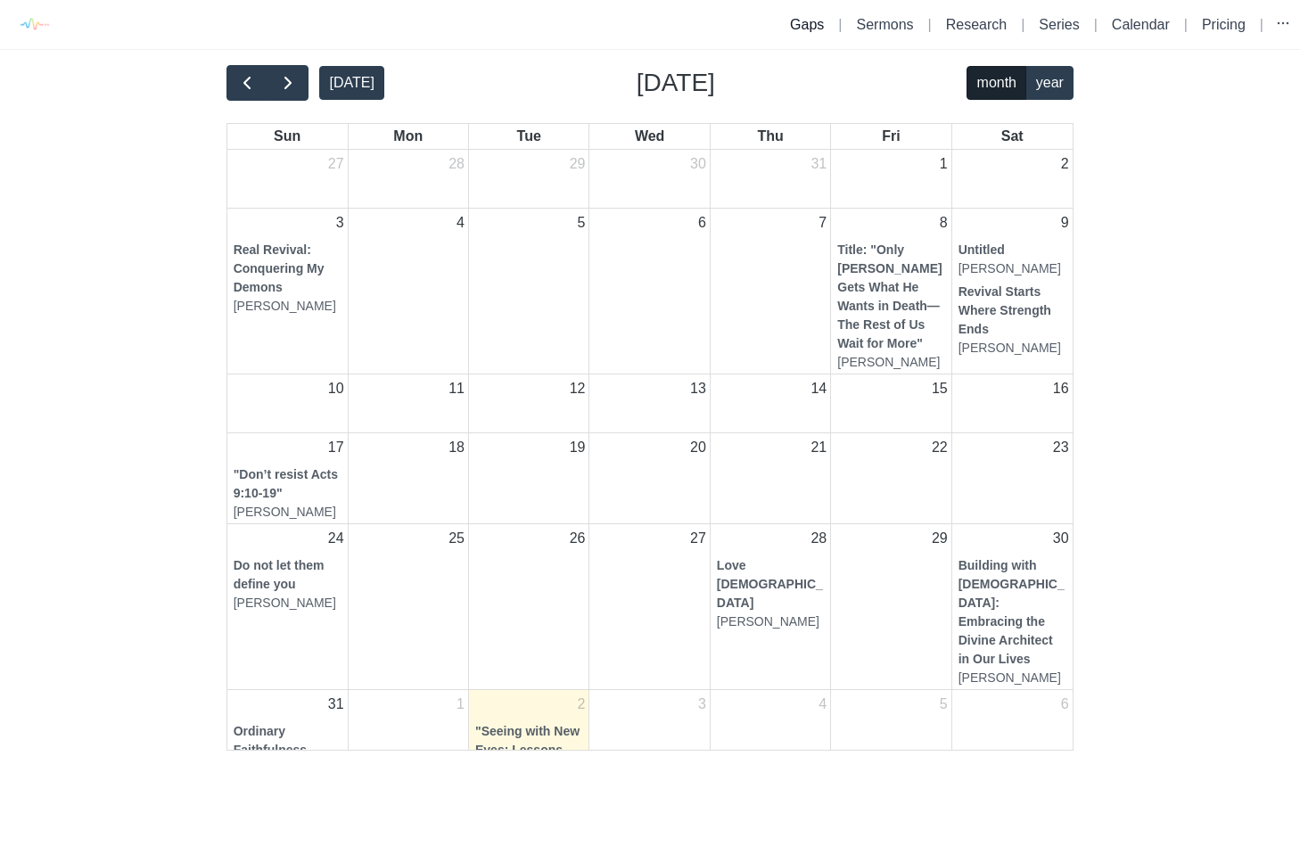
click at [816, 21] on li "Gaps" at bounding box center [807, 24] width 48 height 21
click at [798, 21] on link "Gaps" at bounding box center [807, 24] width 34 height 15
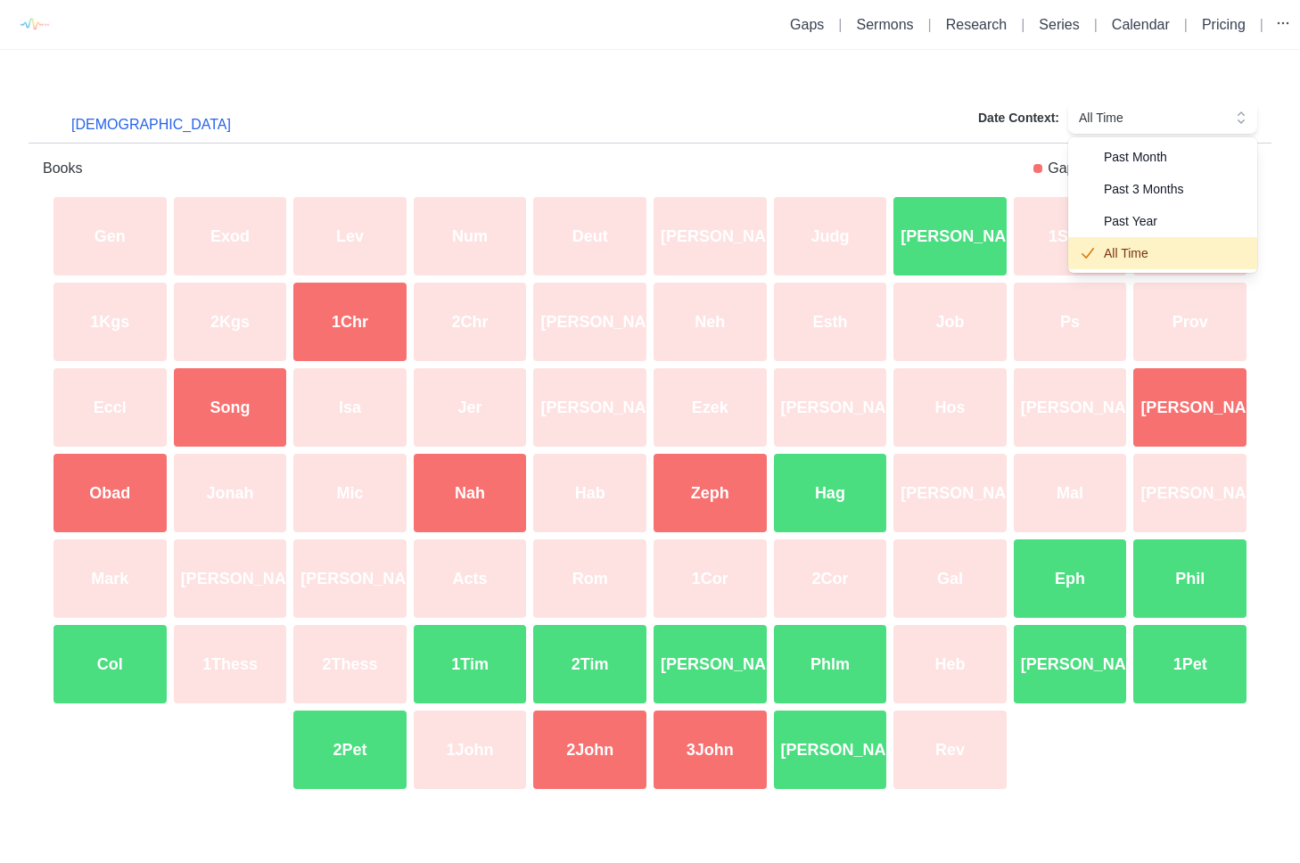
click at [1130, 116] on span "All Time" at bounding box center [1150, 118] width 143 height 18
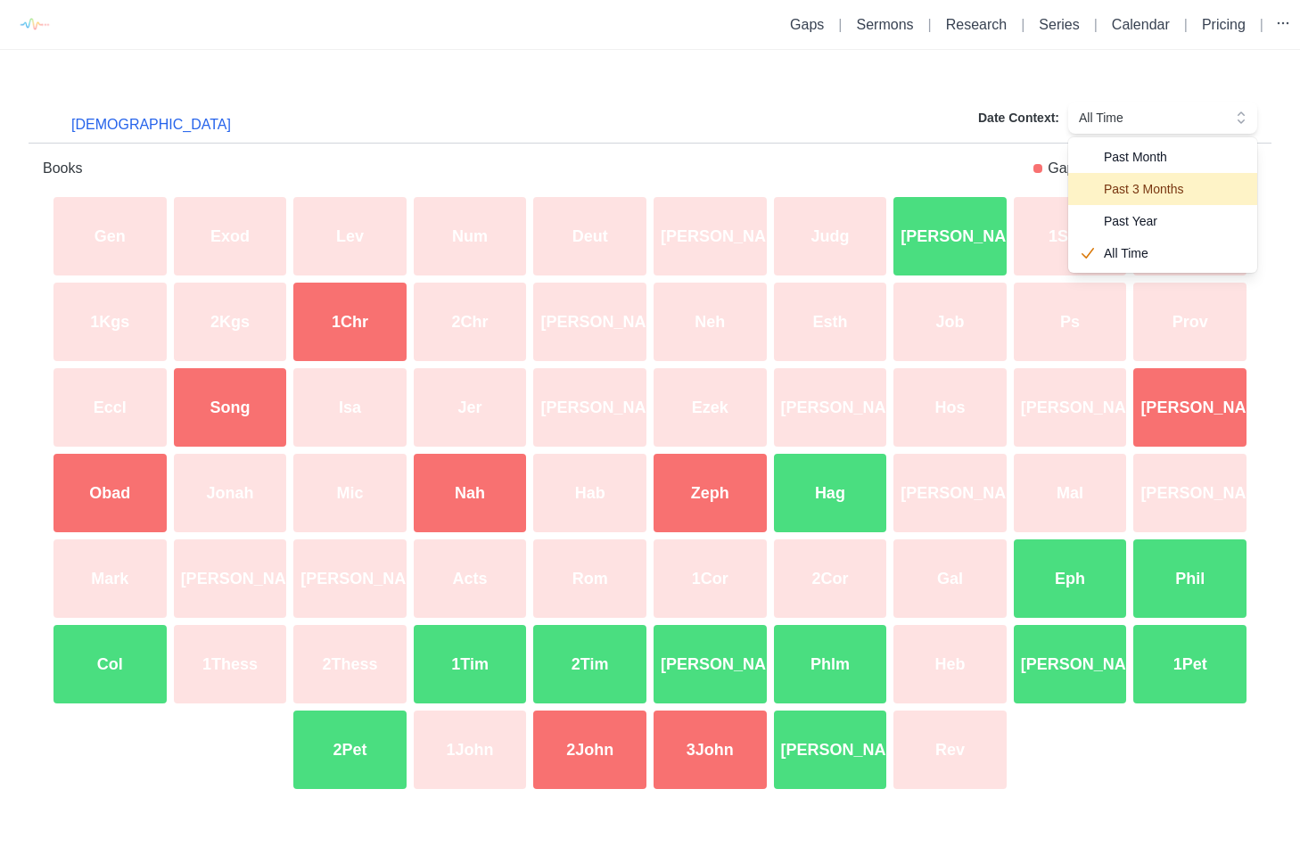
click at [1141, 182] on span "Past 3 Months" at bounding box center [1173, 189] width 139 height 18
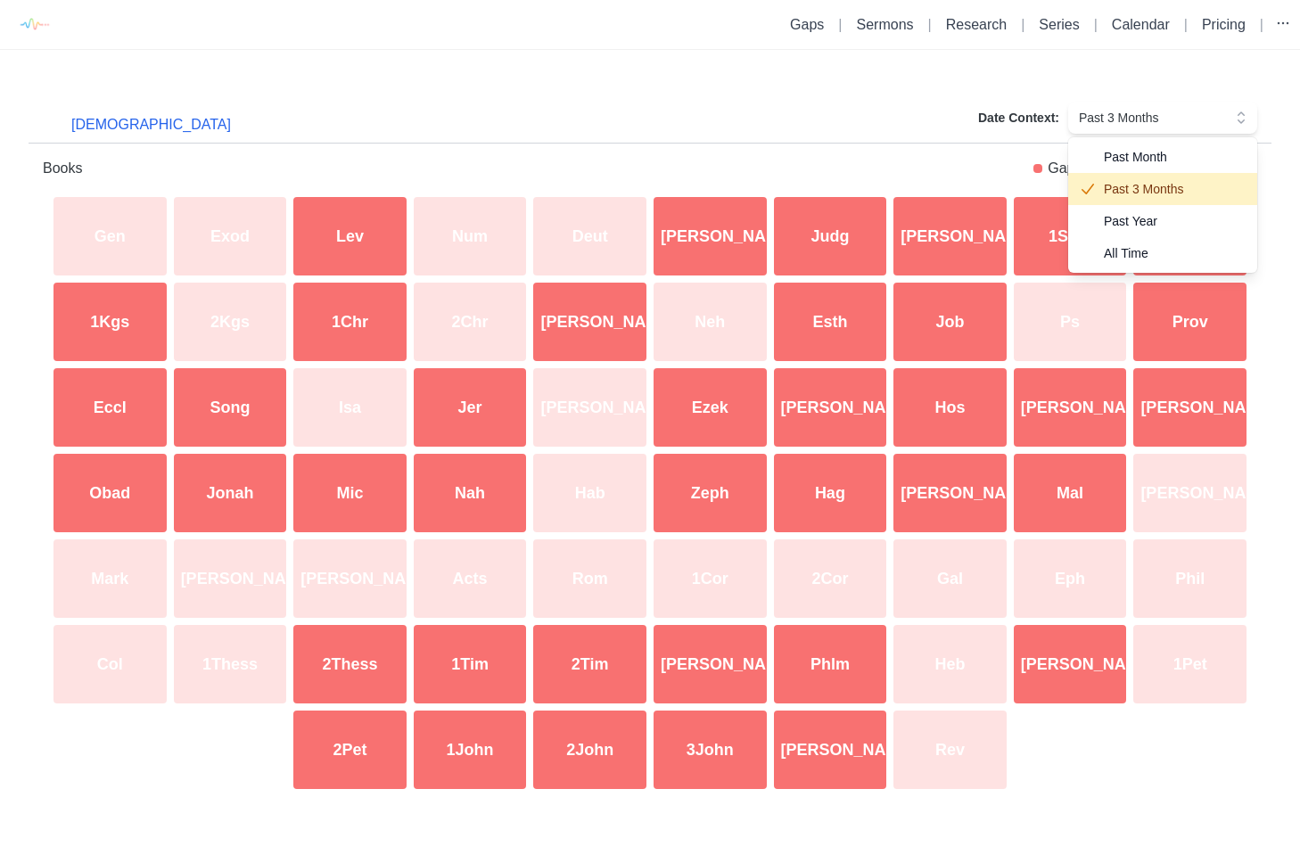
click at [1136, 123] on span "Past 3 Months" at bounding box center [1150, 118] width 143 height 18
click at [1128, 217] on span "Past Year" at bounding box center [1173, 221] width 139 height 18
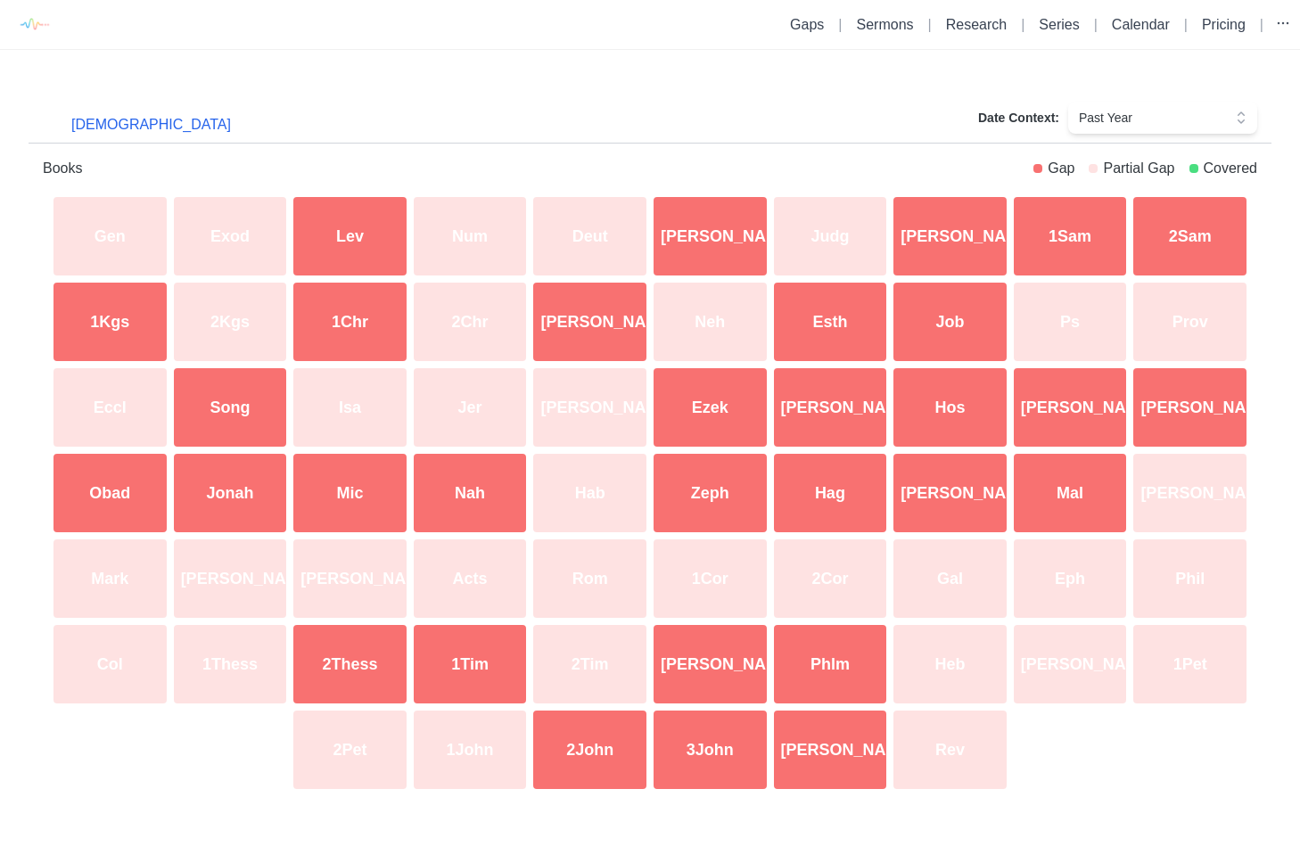
click at [1091, 109] on span "Past Year" at bounding box center [1150, 118] width 143 height 18
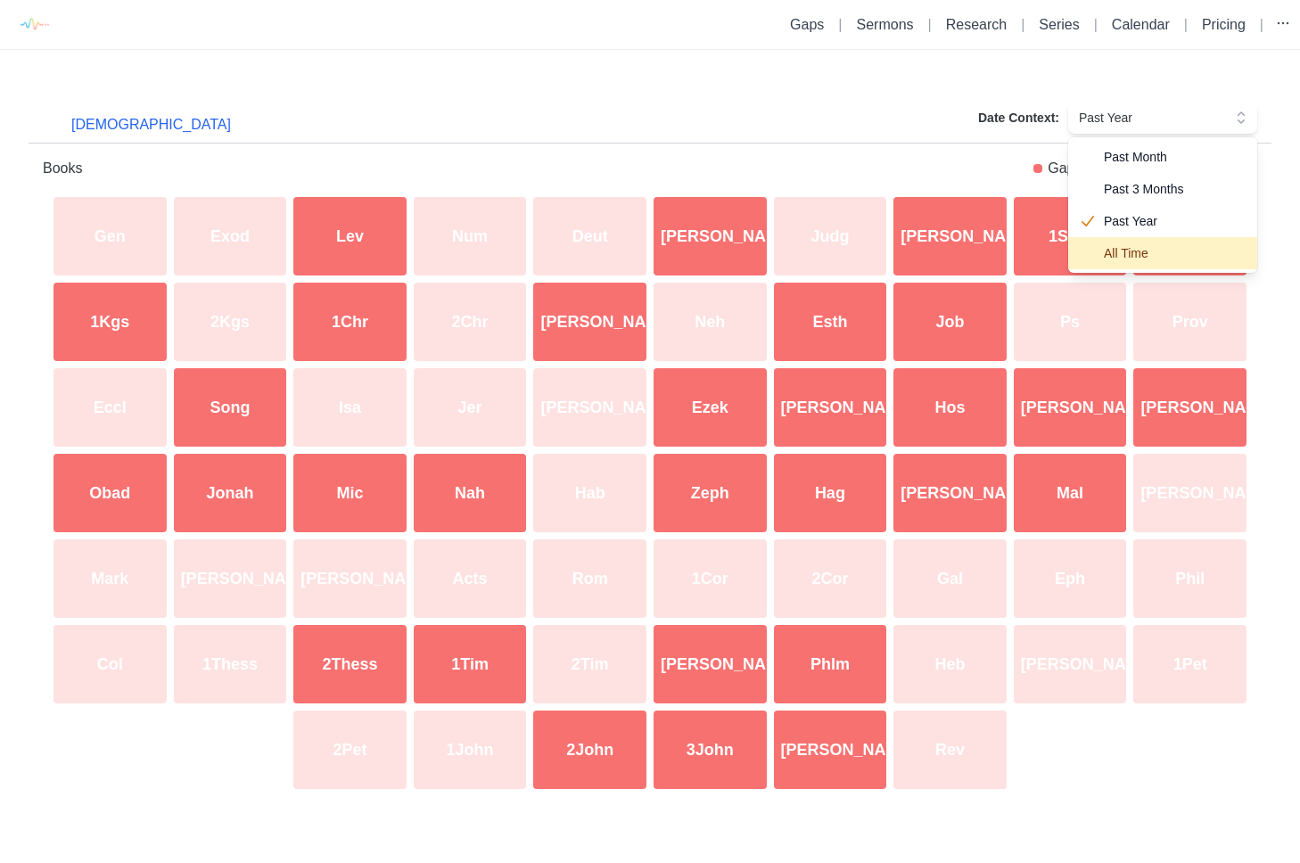
click at [1112, 261] on span "All Time" at bounding box center [1173, 253] width 139 height 18
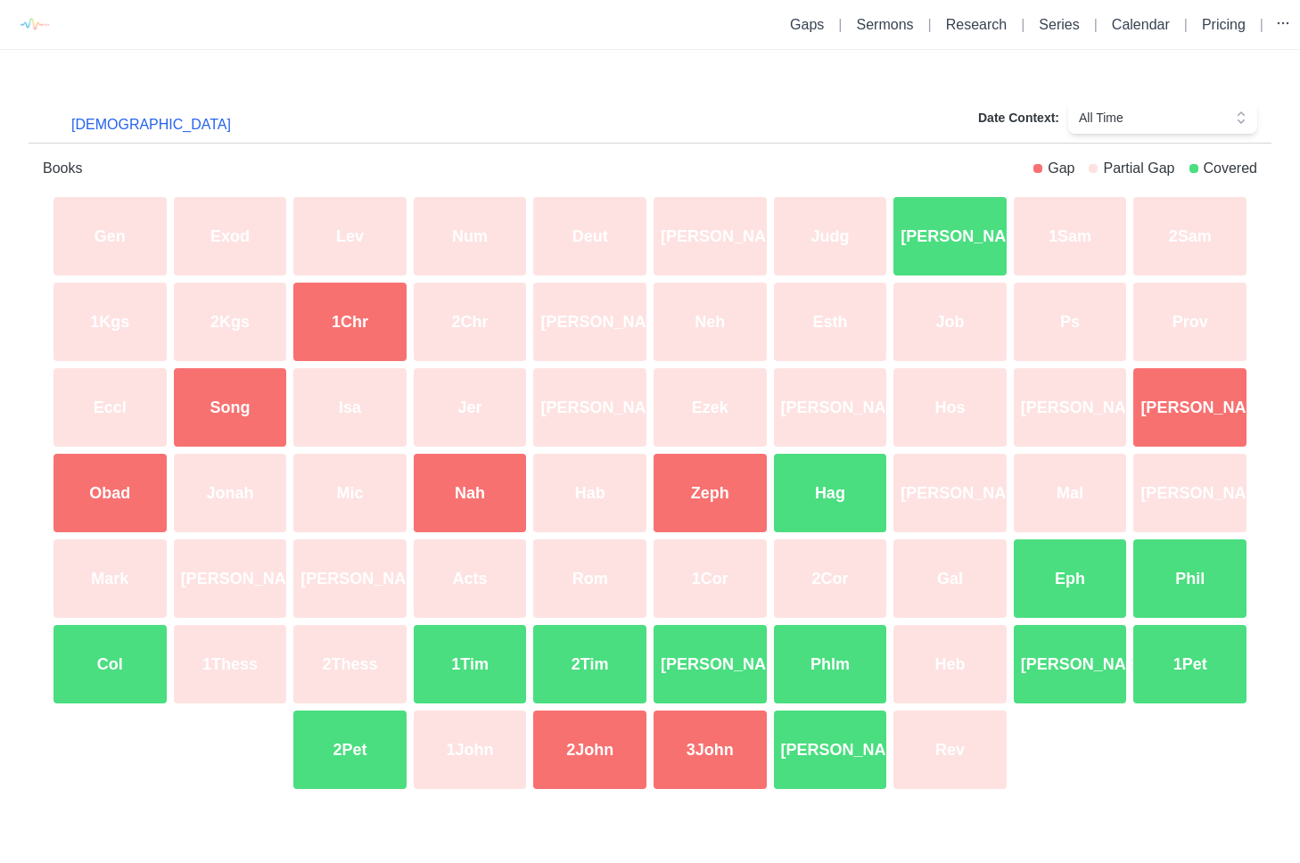
click at [697, 235] on div "[PERSON_NAME]" at bounding box center [710, 236] width 120 height 86
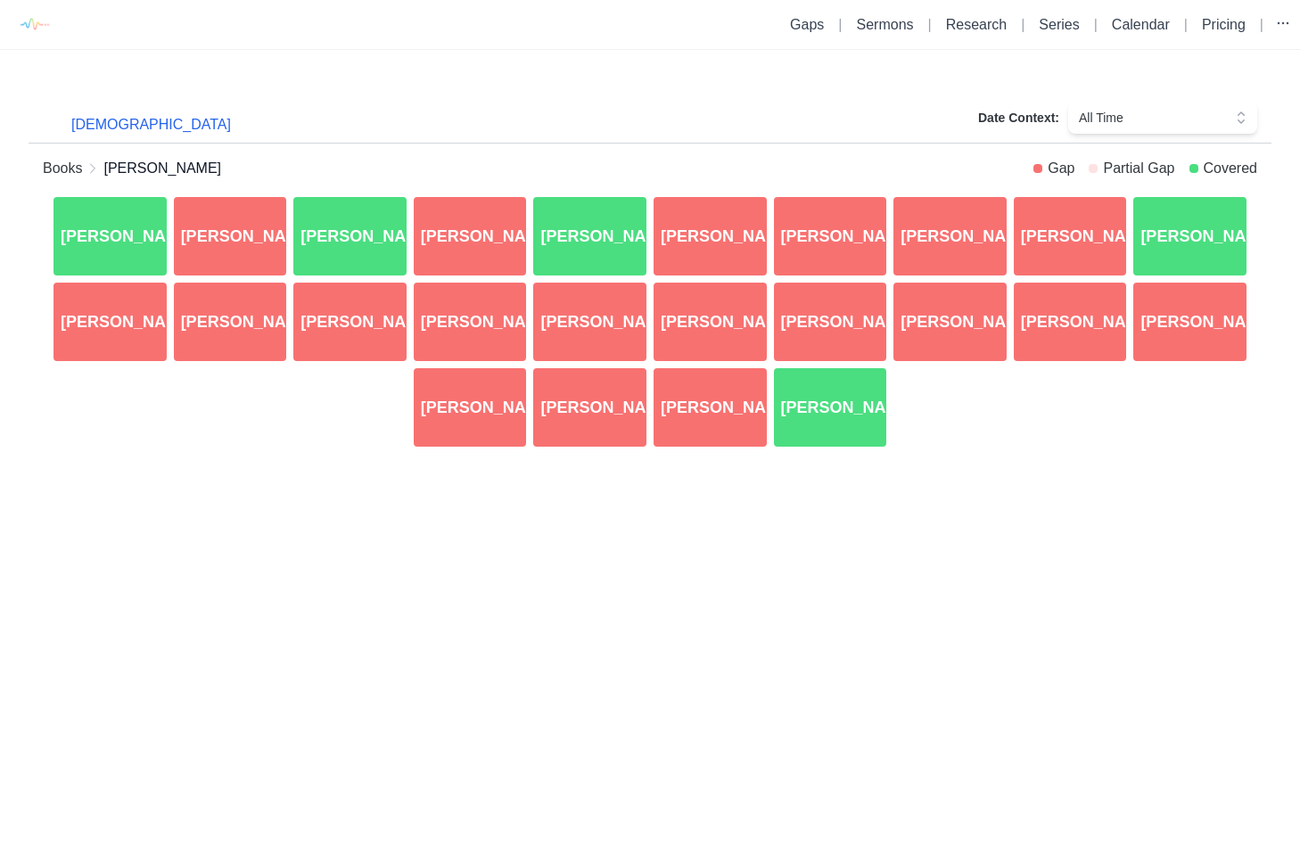
click at [729, 250] on div "[PERSON_NAME].6" at bounding box center [710, 236] width 120 height 86
